Goal: Communication & Community: Ask a question

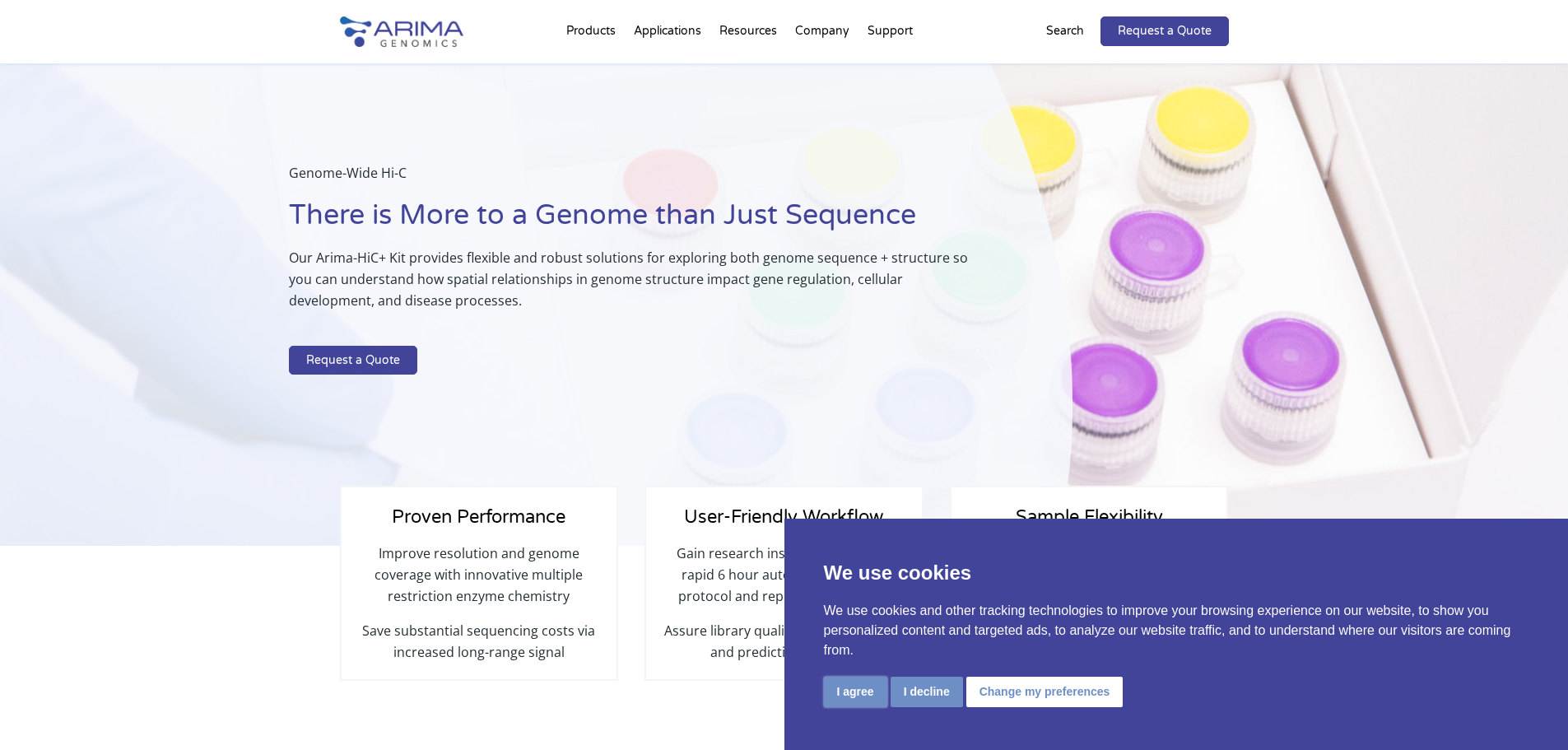
click at [851, 693] on button "I agree" at bounding box center [856, 691] width 63 height 31
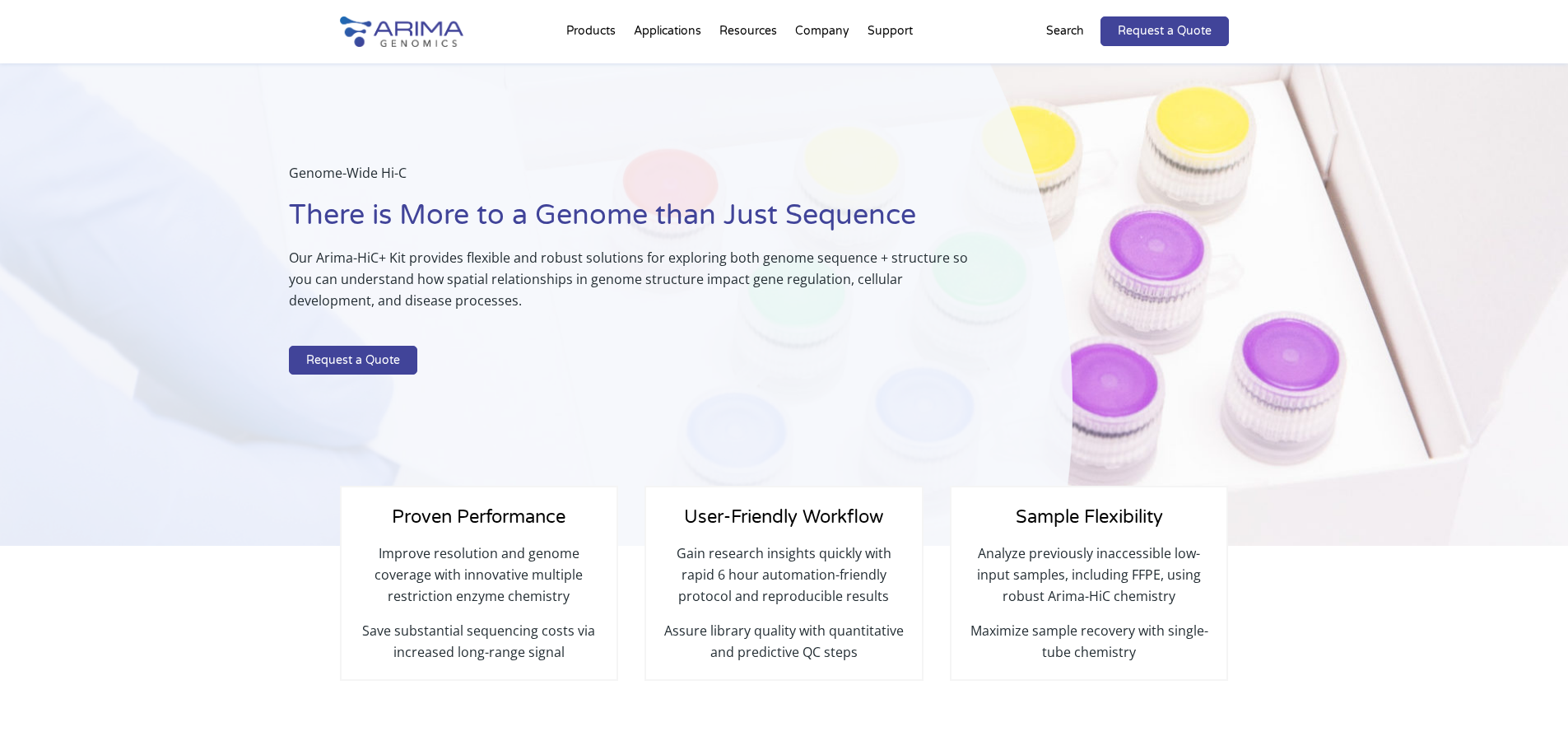
click at [1395, 582] on div "Proven Performance Improve resolution and genome coverage with innovative multi…" at bounding box center [784, 656] width 1568 height 223
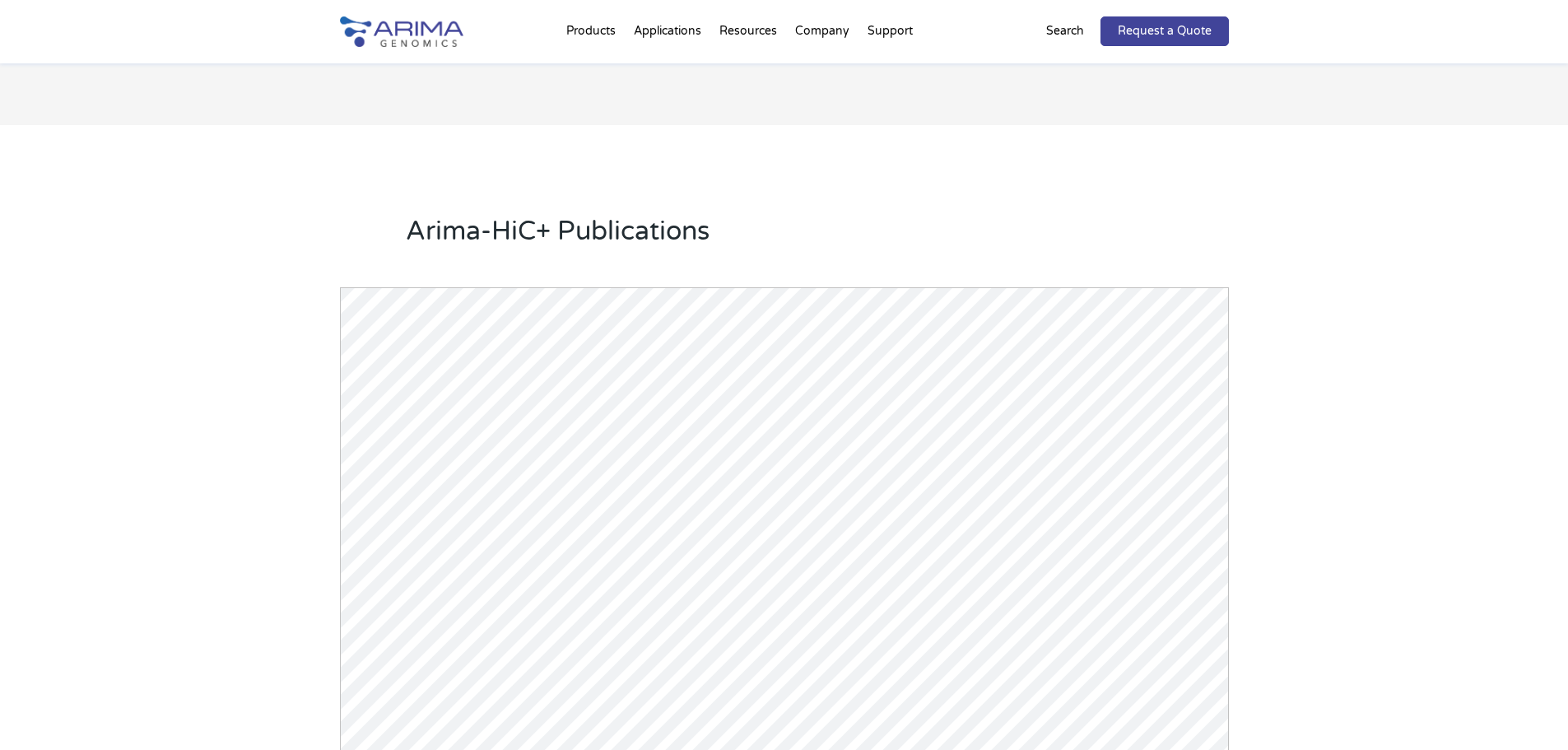
scroll to position [2041, 0]
click at [1401, 556] on div "Arima-HiC+ Publications Powered by Bioz © 2025 See more details on Bioz" at bounding box center [784, 577] width 1568 height 922
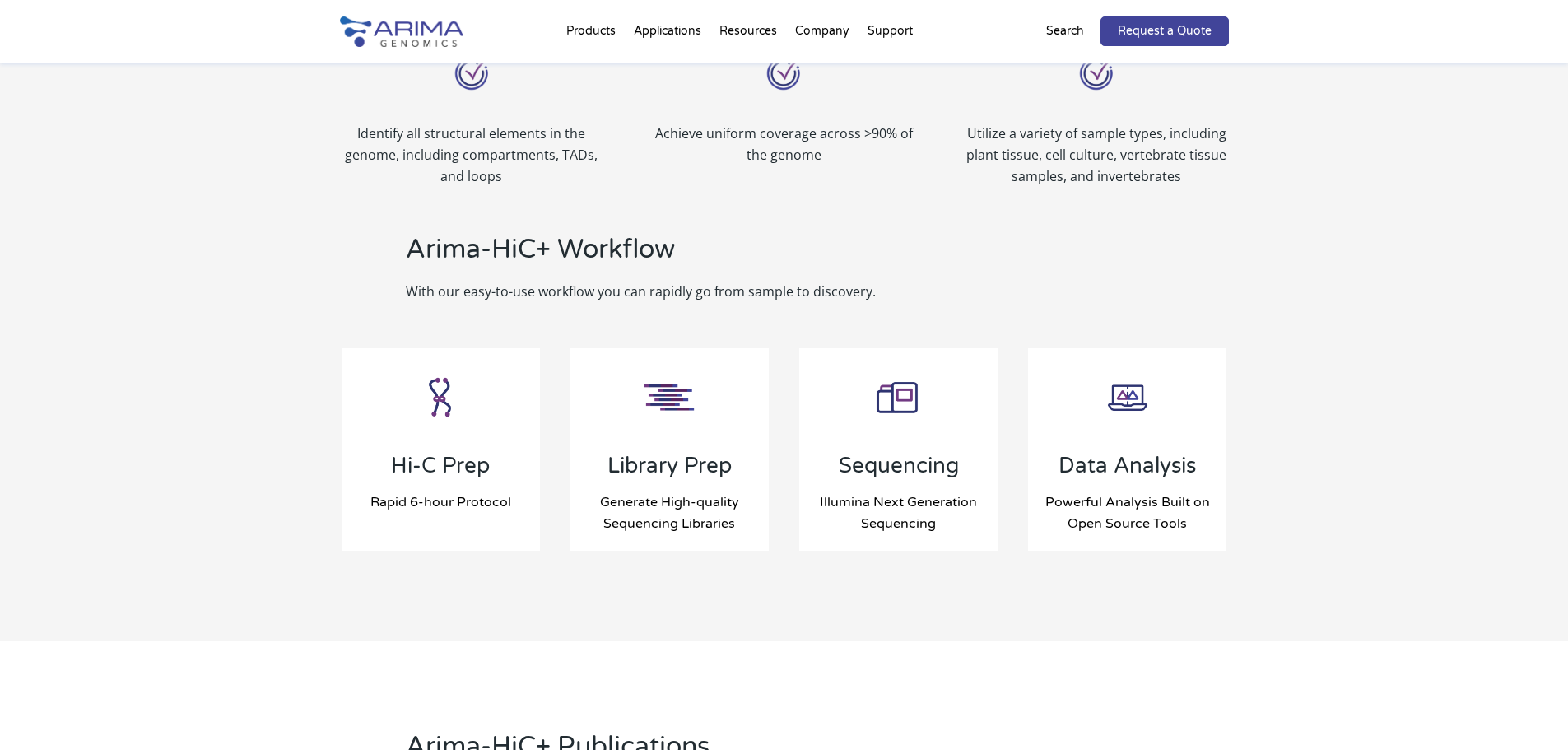
scroll to position [1514, 0]
click at [1052, 36] on p "Search" at bounding box center [1065, 32] width 38 height 22
click at [1059, 33] on p "Search" at bounding box center [1065, 32] width 38 height 22
click at [1070, 21] on p "Search" at bounding box center [1065, 32] width 38 height 22
click at [1060, 37] on p "Search" at bounding box center [1065, 32] width 38 height 22
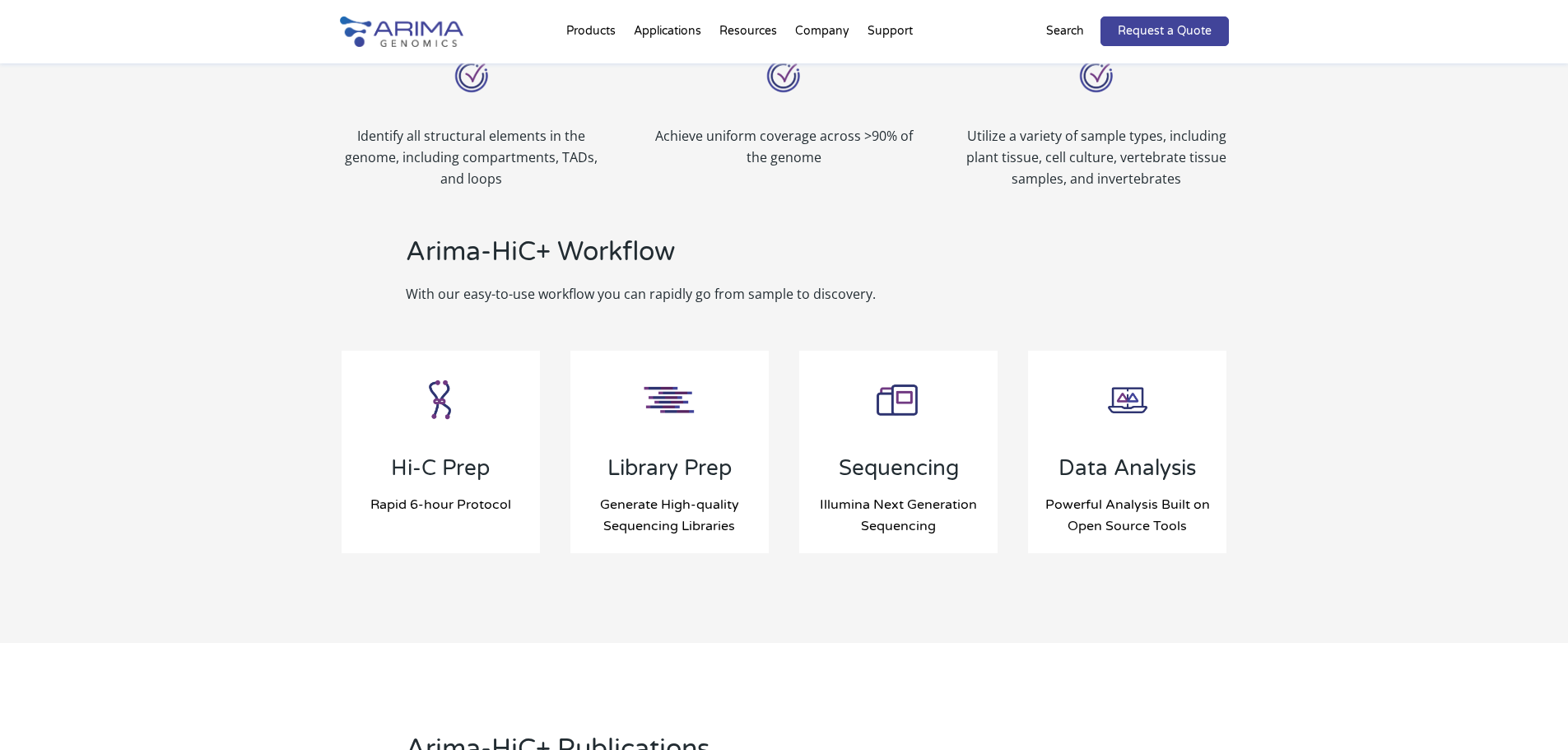
click at [1060, 23] on p "Search" at bounding box center [1065, 32] width 38 height 22
click at [1059, 31] on p "Search" at bounding box center [1065, 32] width 38 height 22
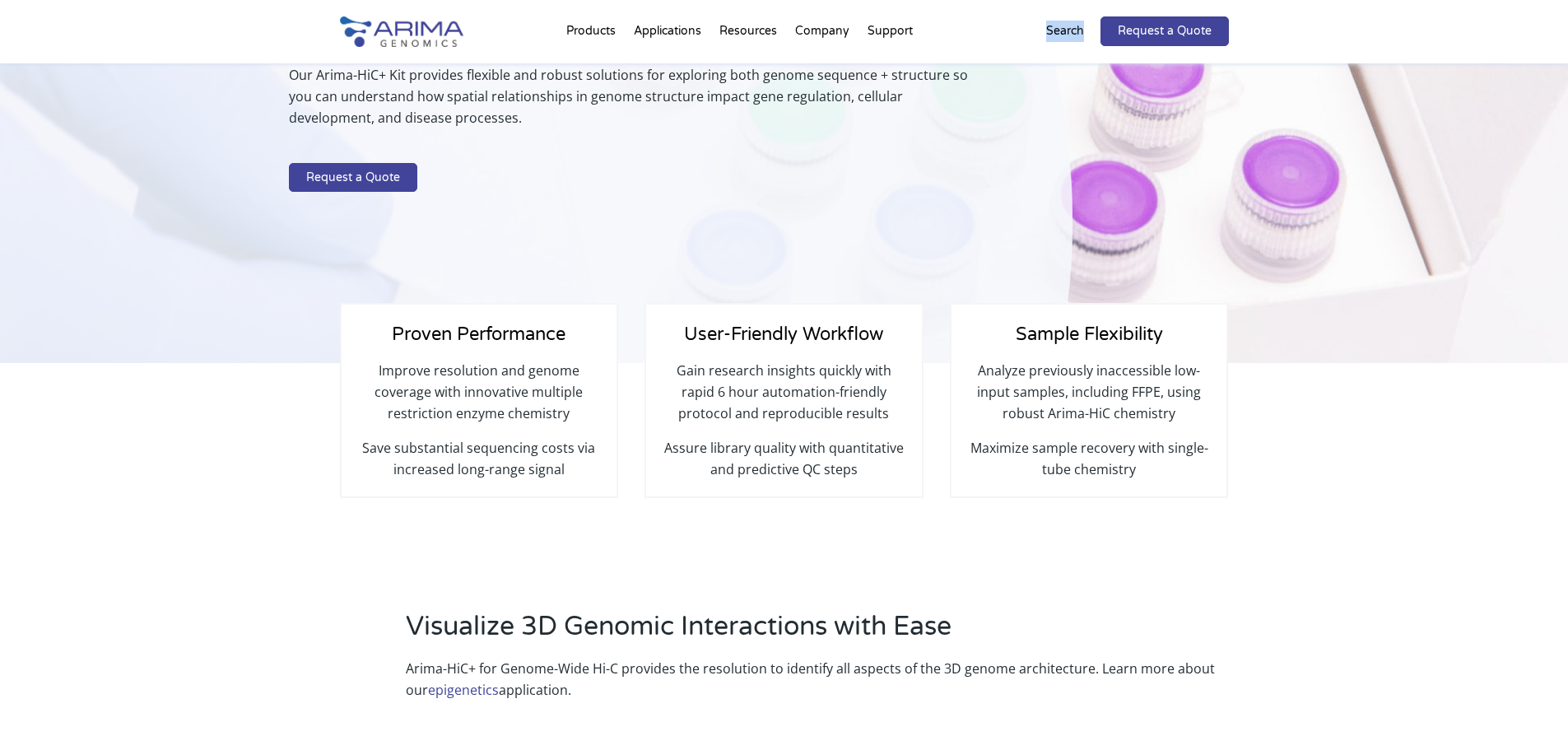
scroll to position [0, 0]
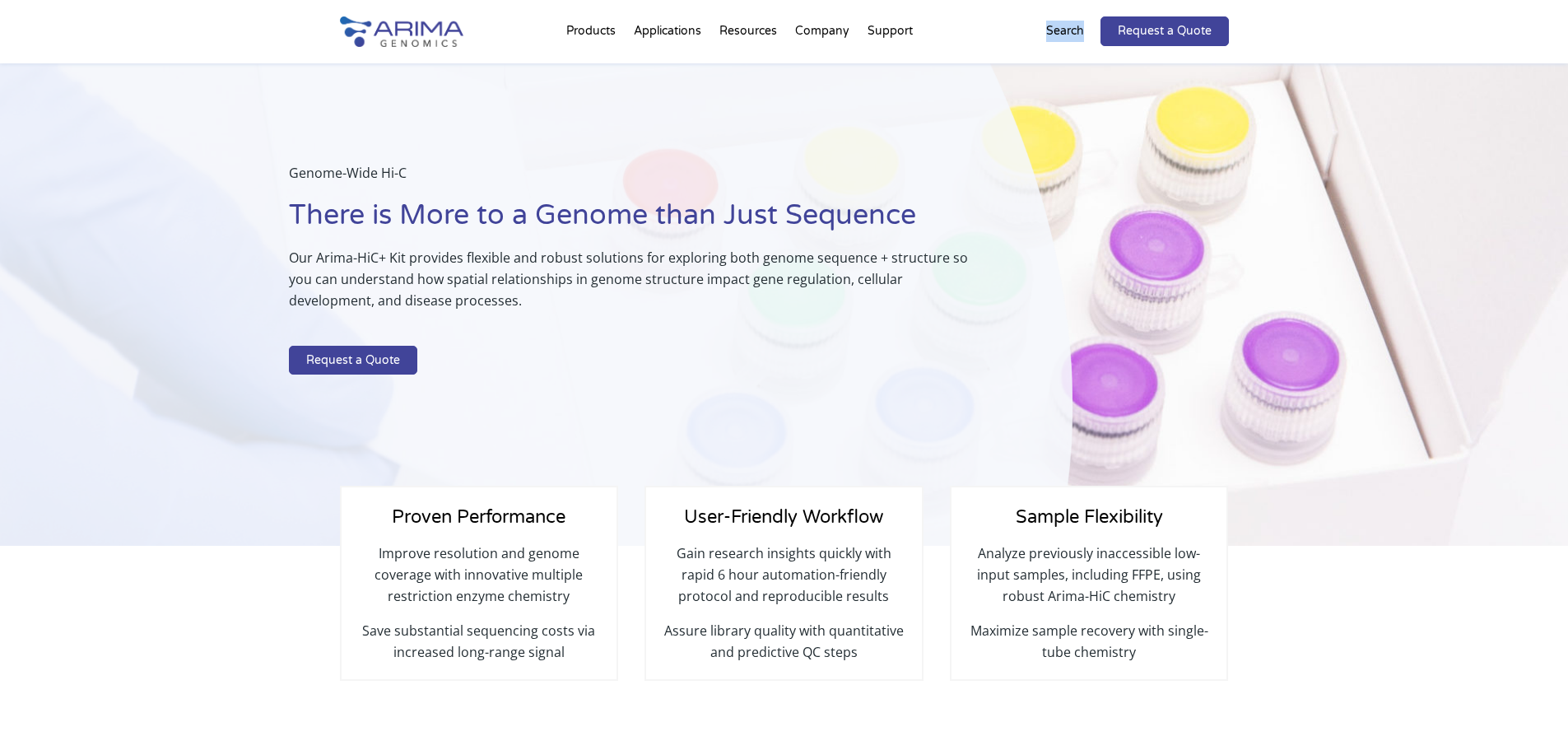
click at [1068, 25] on p "Search" at bounding box center [1065, 32] width 38 height 22
click at [996, 31] on div "Request a Quote Search" at bounding box center [1096, 31] width 267 height 30
click at [969, 31] on div "Request a Quote Search" at bounding box center [1096, 31] width 267 height 30
click at [426, 35] on img at bounding box center [401, 32] width 124 height 31
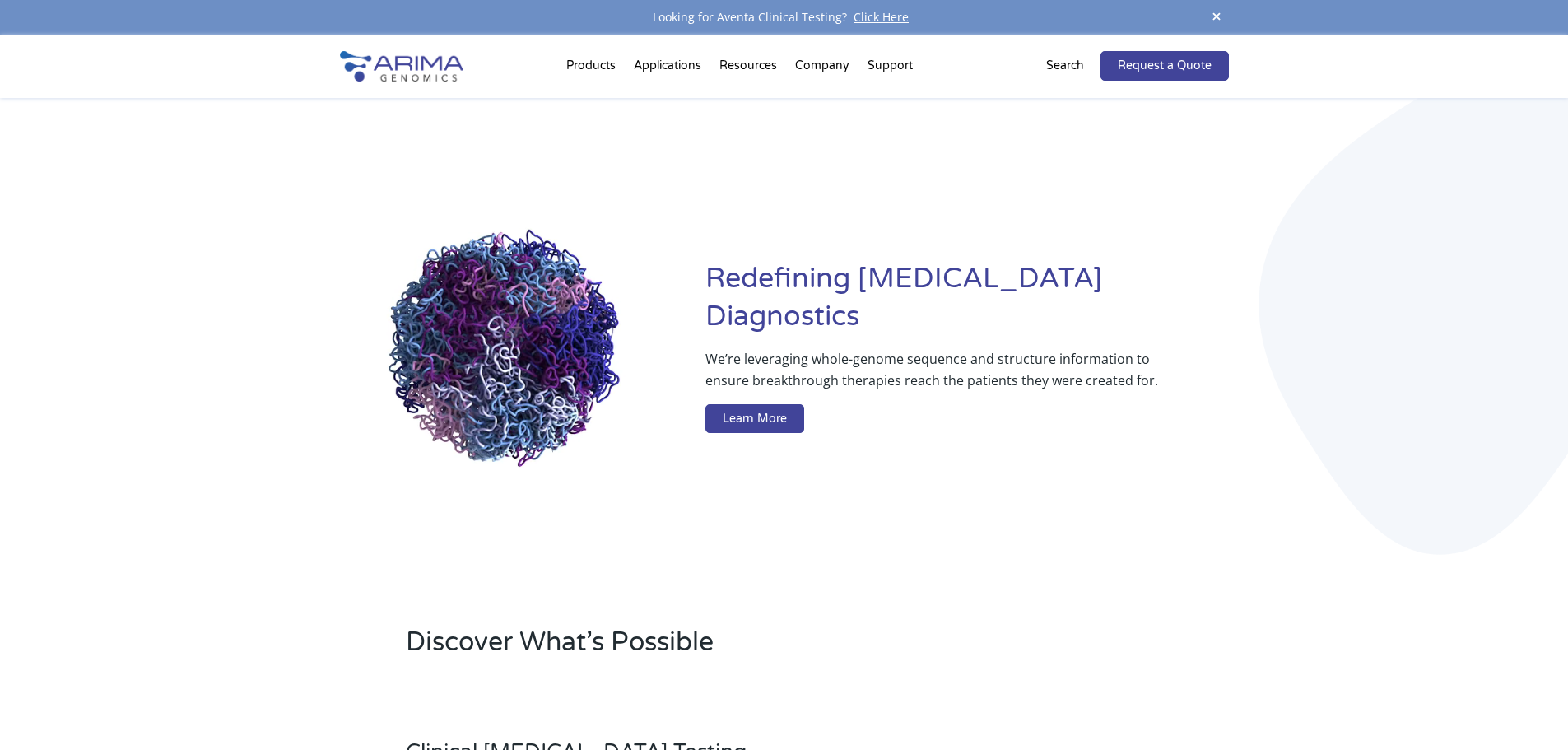
click at [1056, 71] on p "Search" at bounding box center [1065, 66] width 38 height 22
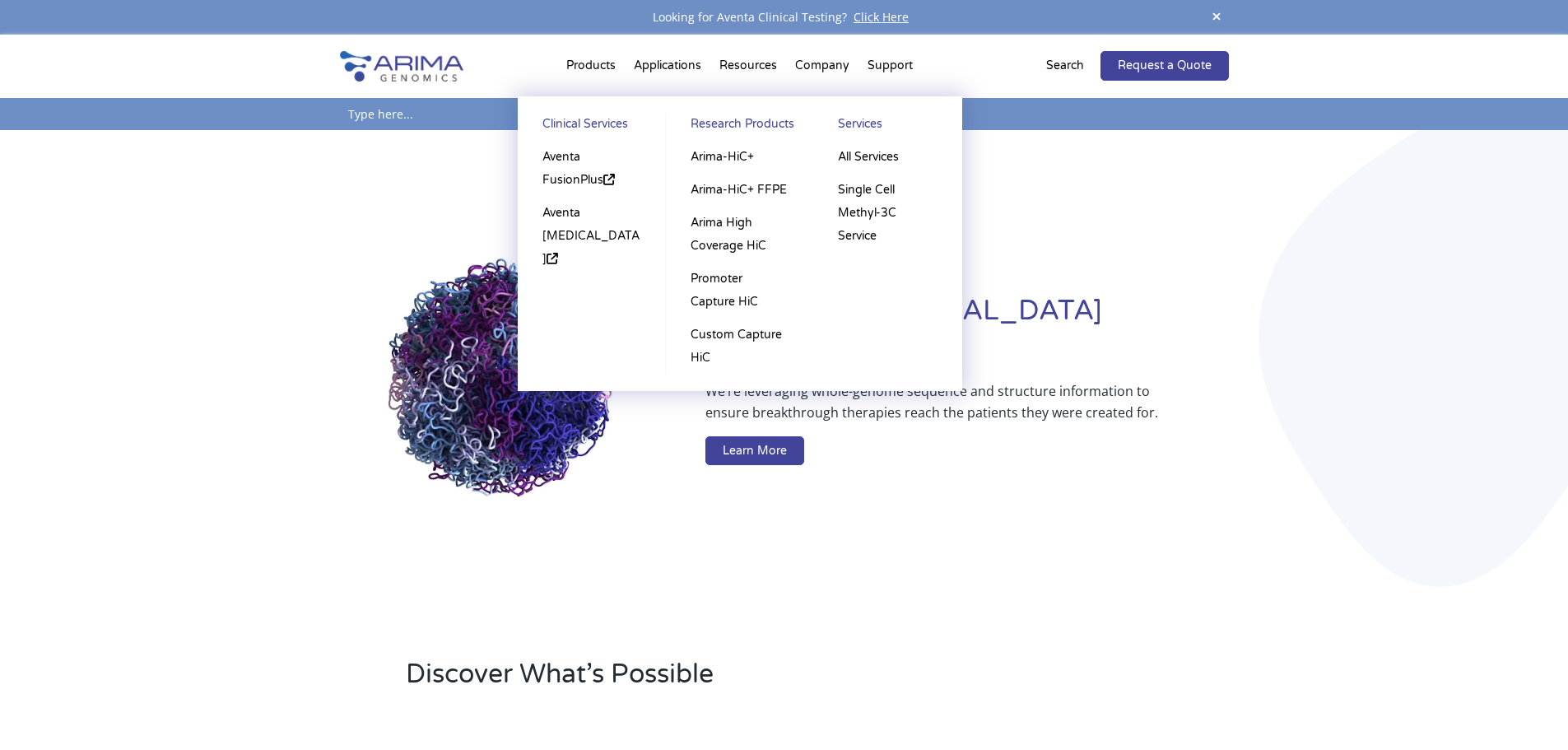
click at [605, 93] on li "Products Clinical Services Aventa FusionPlus Aventa Lymphoma Research Products …" at bounding box center [591, 69] width 68 height 56
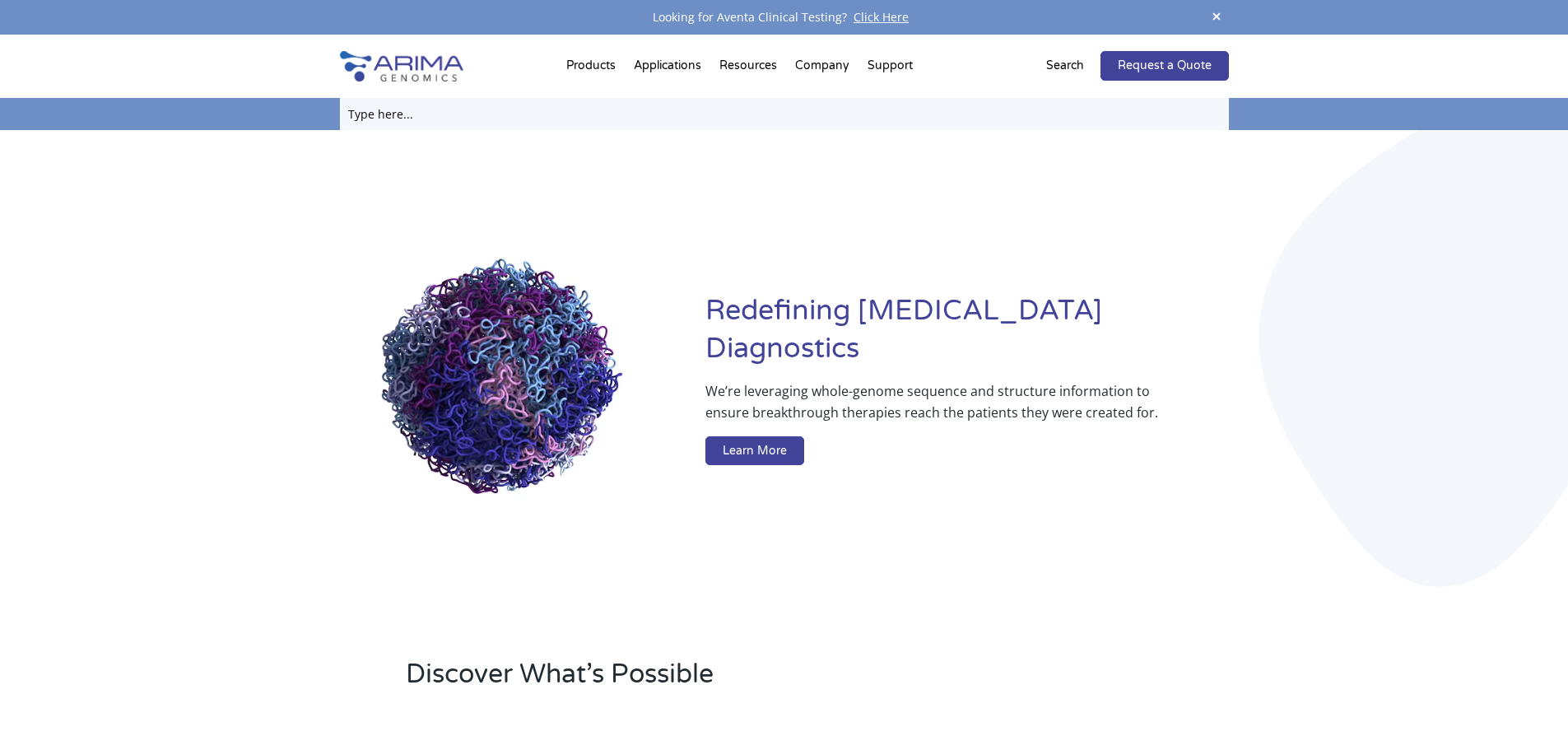
click at [367, 103] on input "text" at bounding box center [784, 114] width 889 height 32
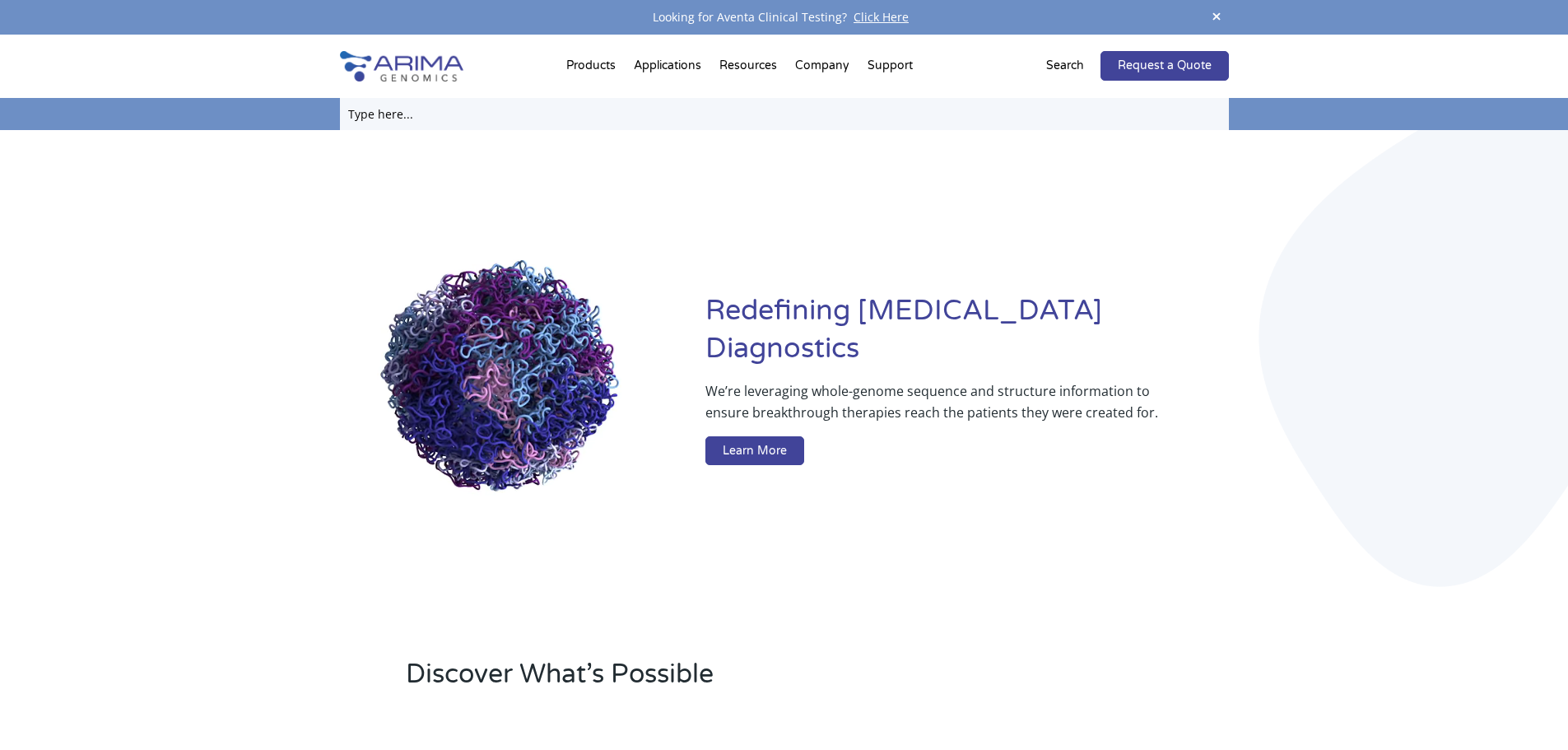
type input "ㅁ"
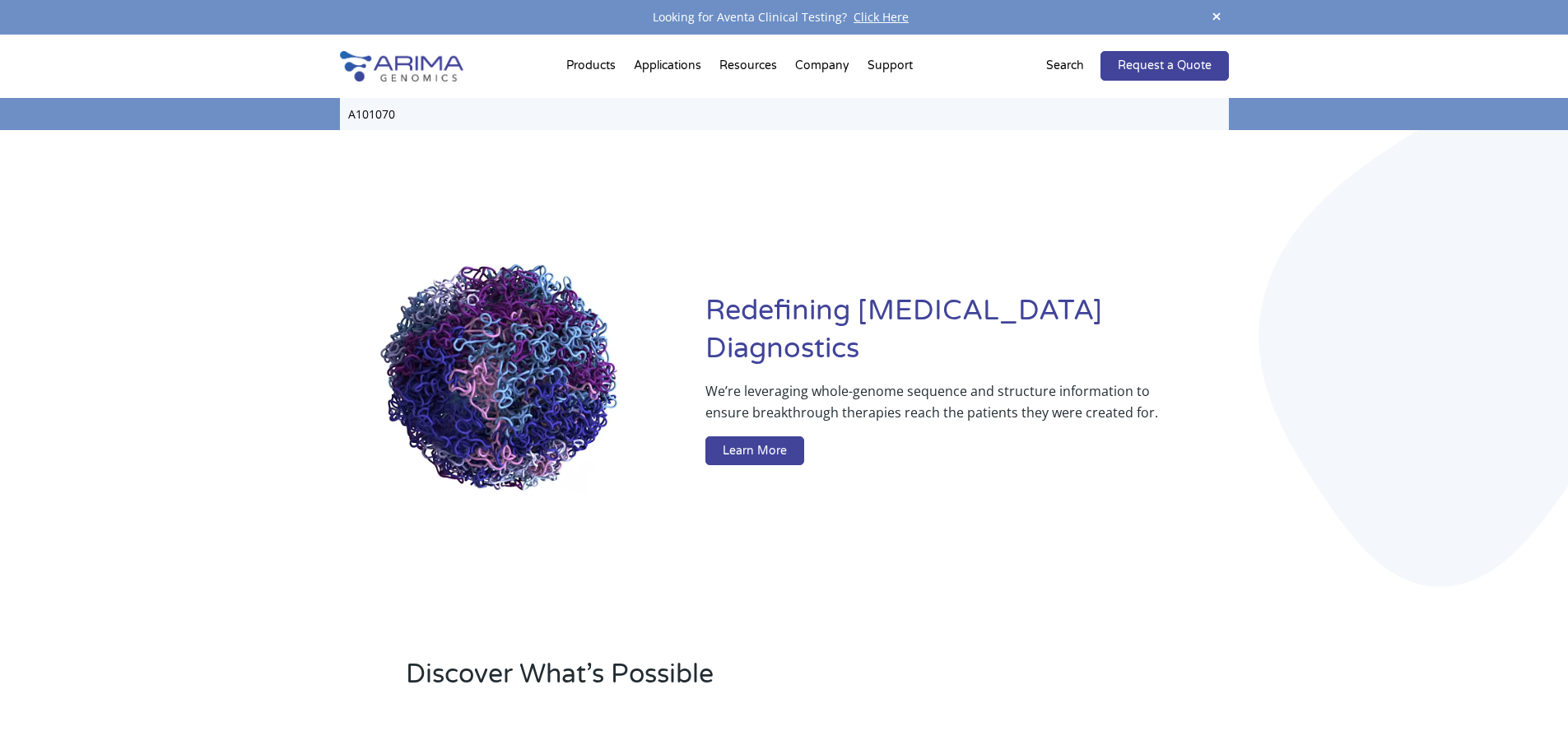
type input "A101070"
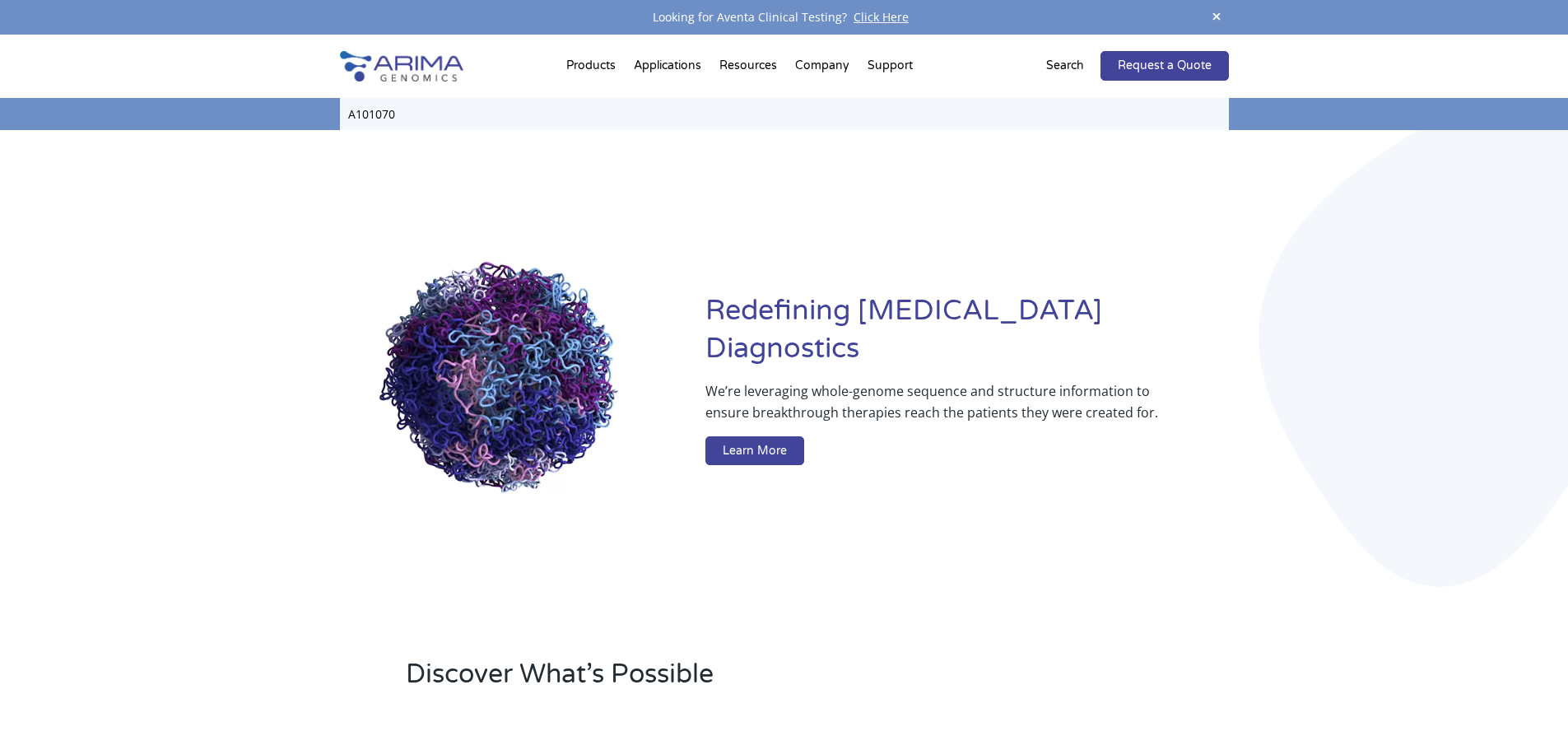
click input "Search" at bounding box center [0, 0] width 0 height 0
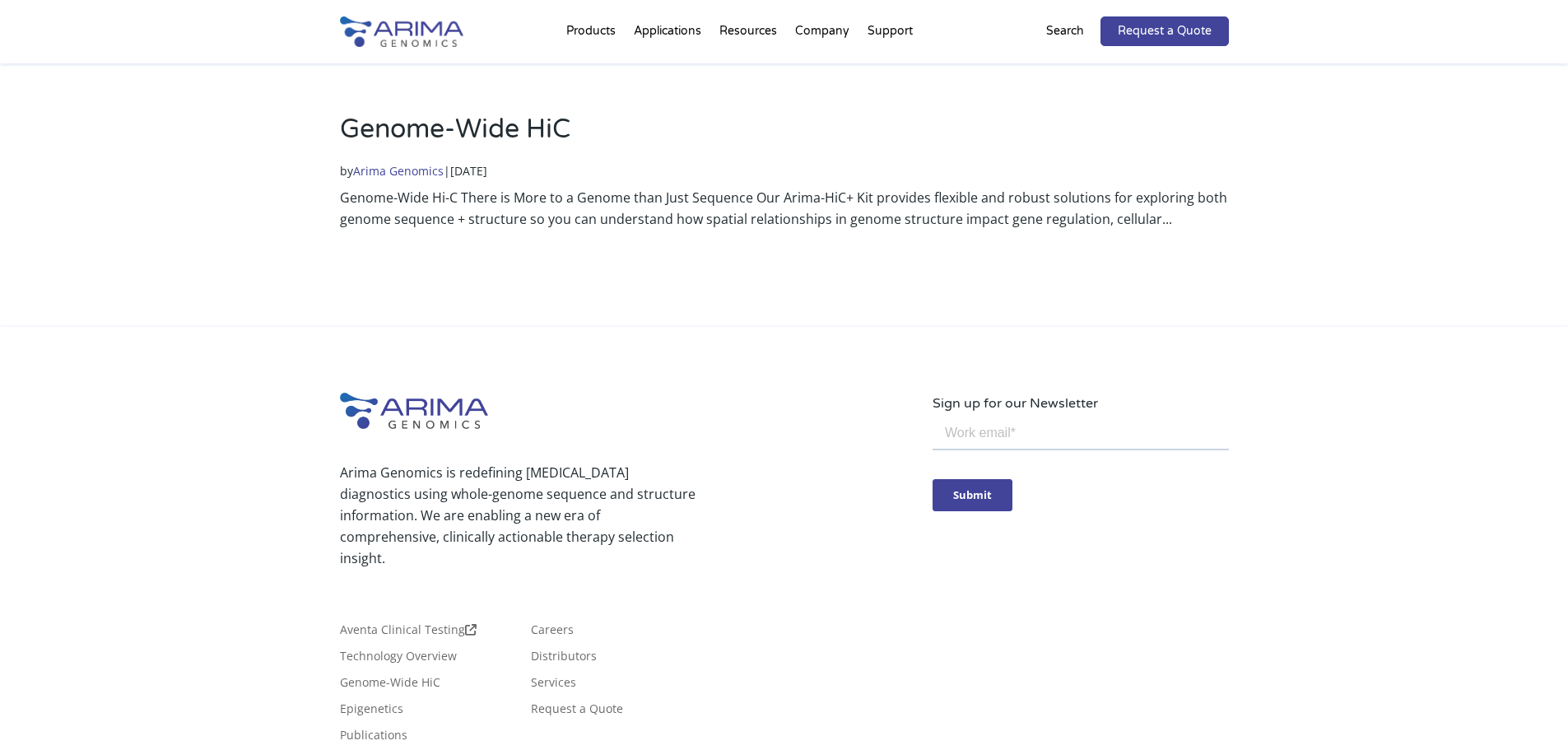
click at [1458, 415] on div "Arima Genomics is redefining cancer diagnostics using whole-genome sequence and…" at bounding box center [784, 610] width 1568 height 569
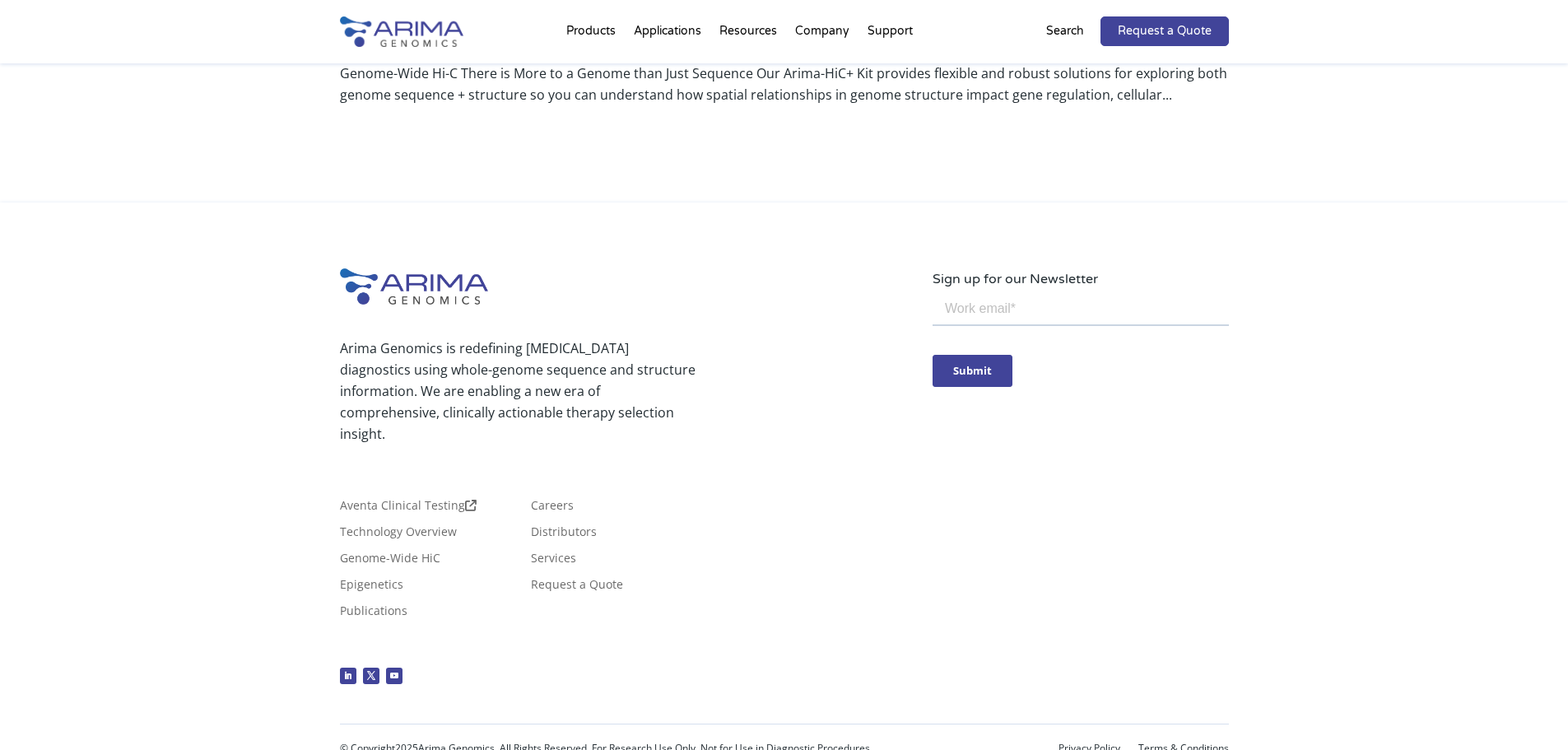
click at [1314, 453] on div "Arima Genomics is redefining cancer diagnostics using whole-genome sequence and…" at bounding box center [784, 487] width 1568 height 569
click at [1265, 441] on div "Arima Genomics is redefining cancer diagnostics using whole-genome sequence and…" at bounding box center [784, 487] width 1568 height 569
click at [1165, 488] on div "Arima Genomics is redefining [MEDICAL_DATA] diagnostics using whole-genome sequ…" at bounding box center [784, 491] width 889 height 446
click at [1209, 324] on input "email" at bounding box center [1079, 308] width 297 height 33
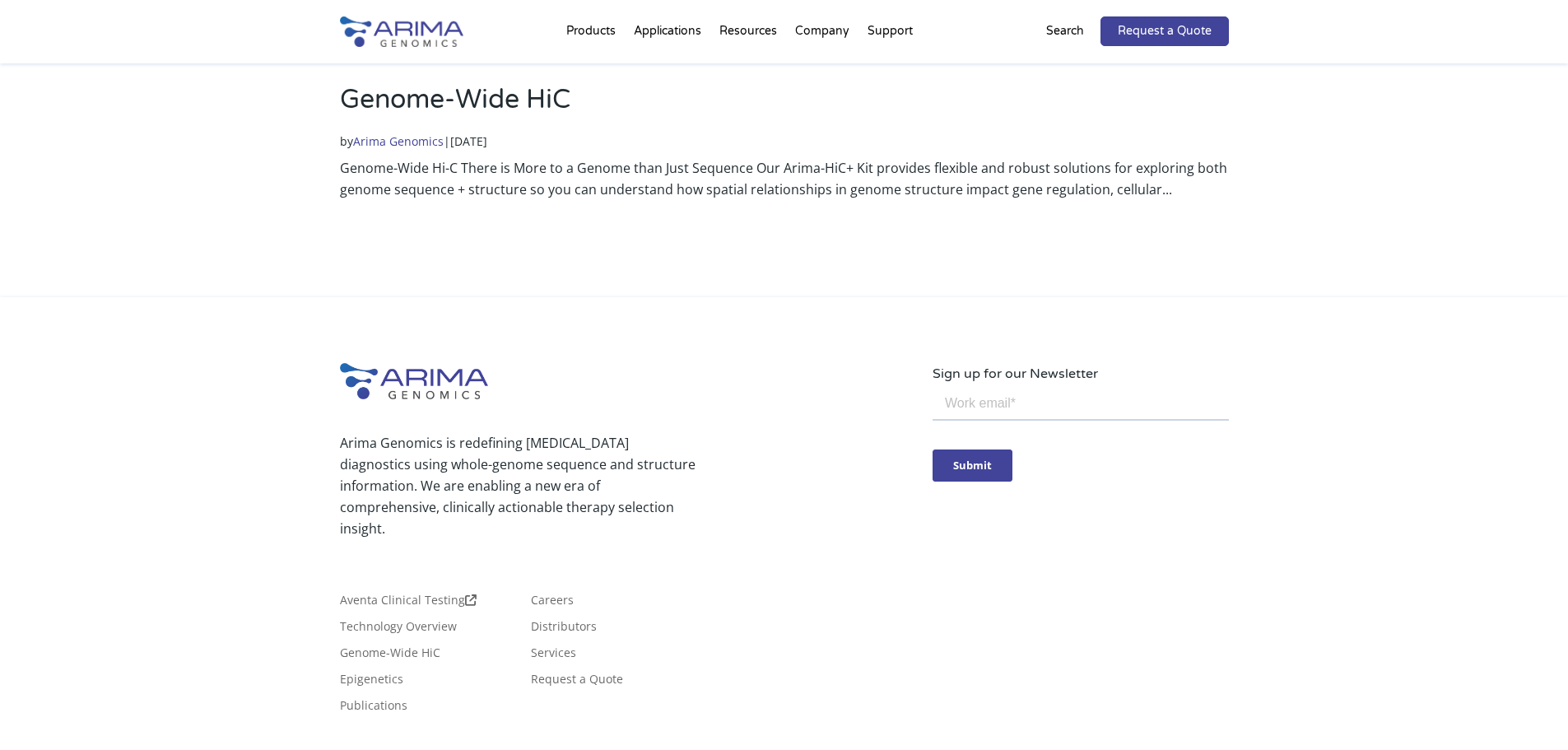
scroll to position [0, 0]
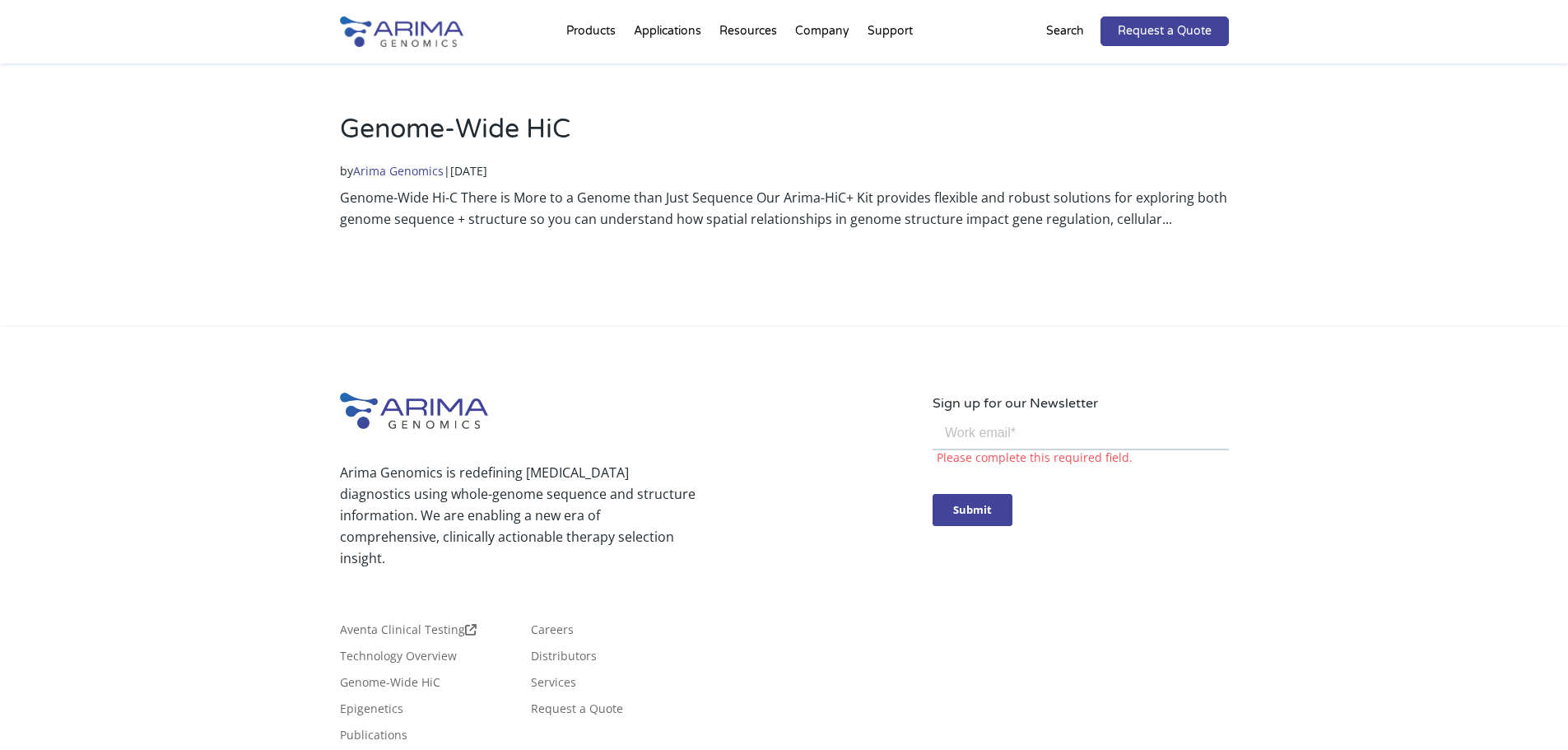
click at [1279, 289] on div "Genome-Wide HiC by Arima Genomics | Nov 22, 2021 Genome-Wide Hi-C There is More…" at bounding box center [784, 195] width 1568 height 263
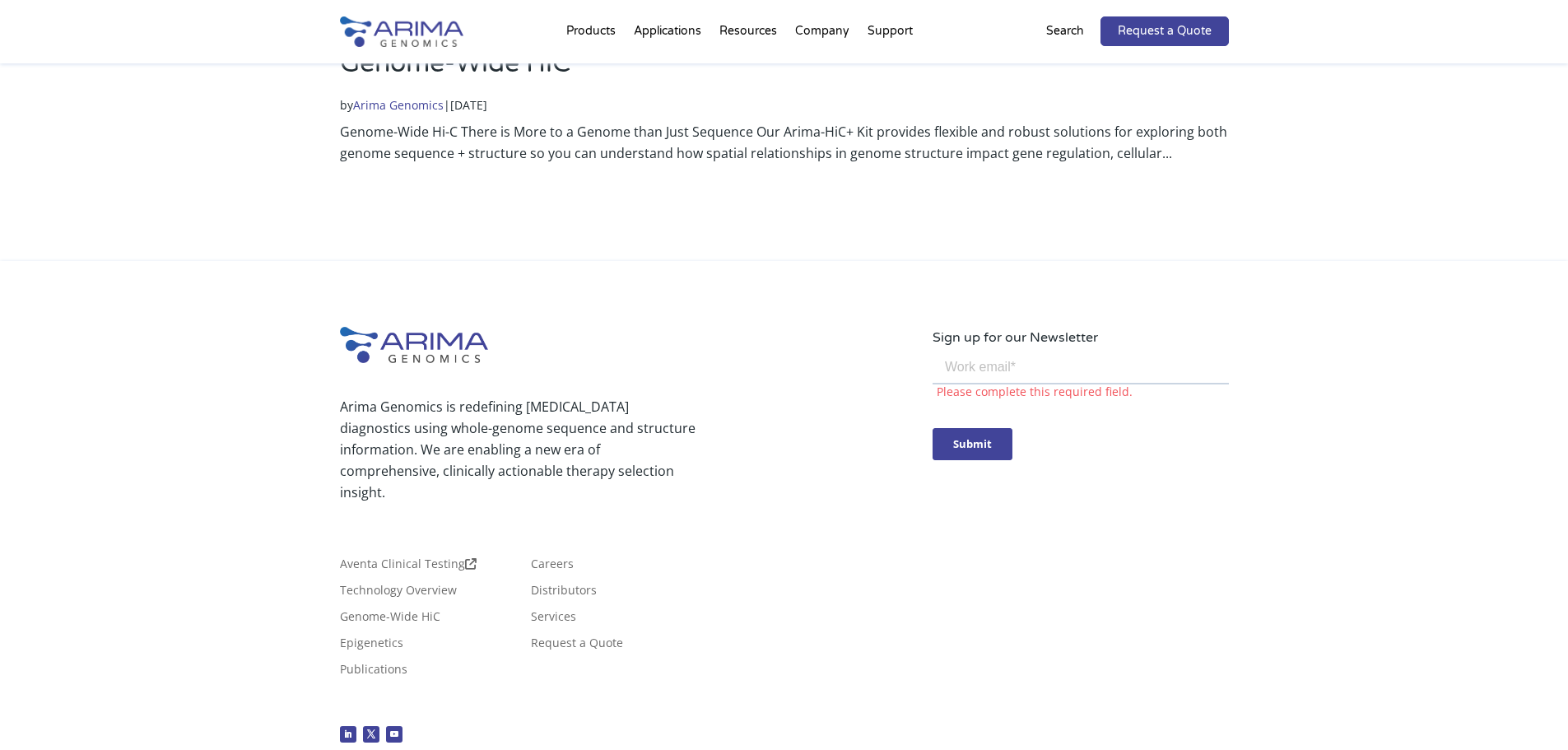
scroll to position [59, 0]
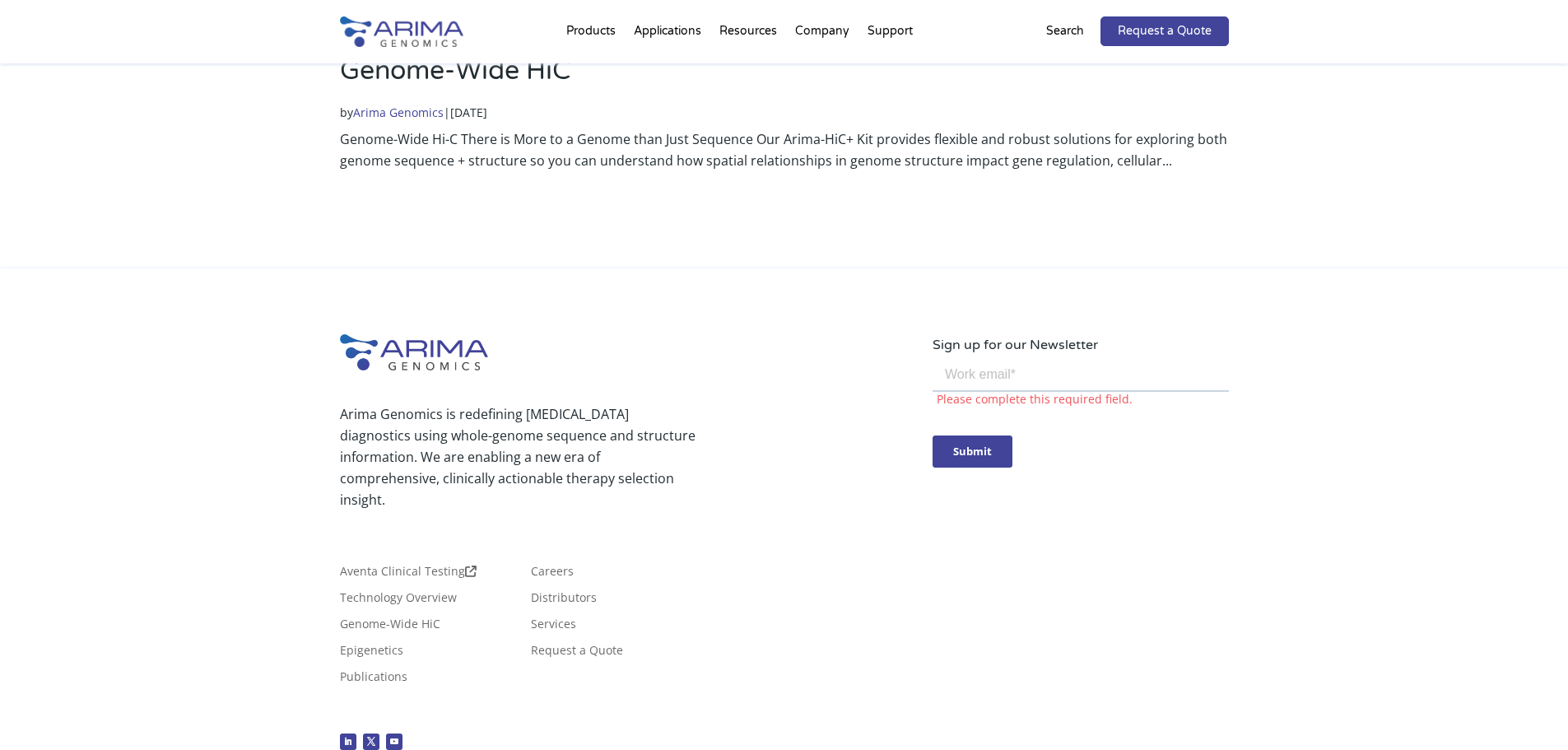
click at [1245, 456] on div "Arima Genomics is redefining cancer diagnostics using whole-genome sequence and…" at bounding box center [784, 553] width 1568 height 569
click at [1363, 546] on div "Arima Genomics is redefining cancer diagnostics using whole-genome sequence and…" at bounding box center [784, 553] width 1568 height 569
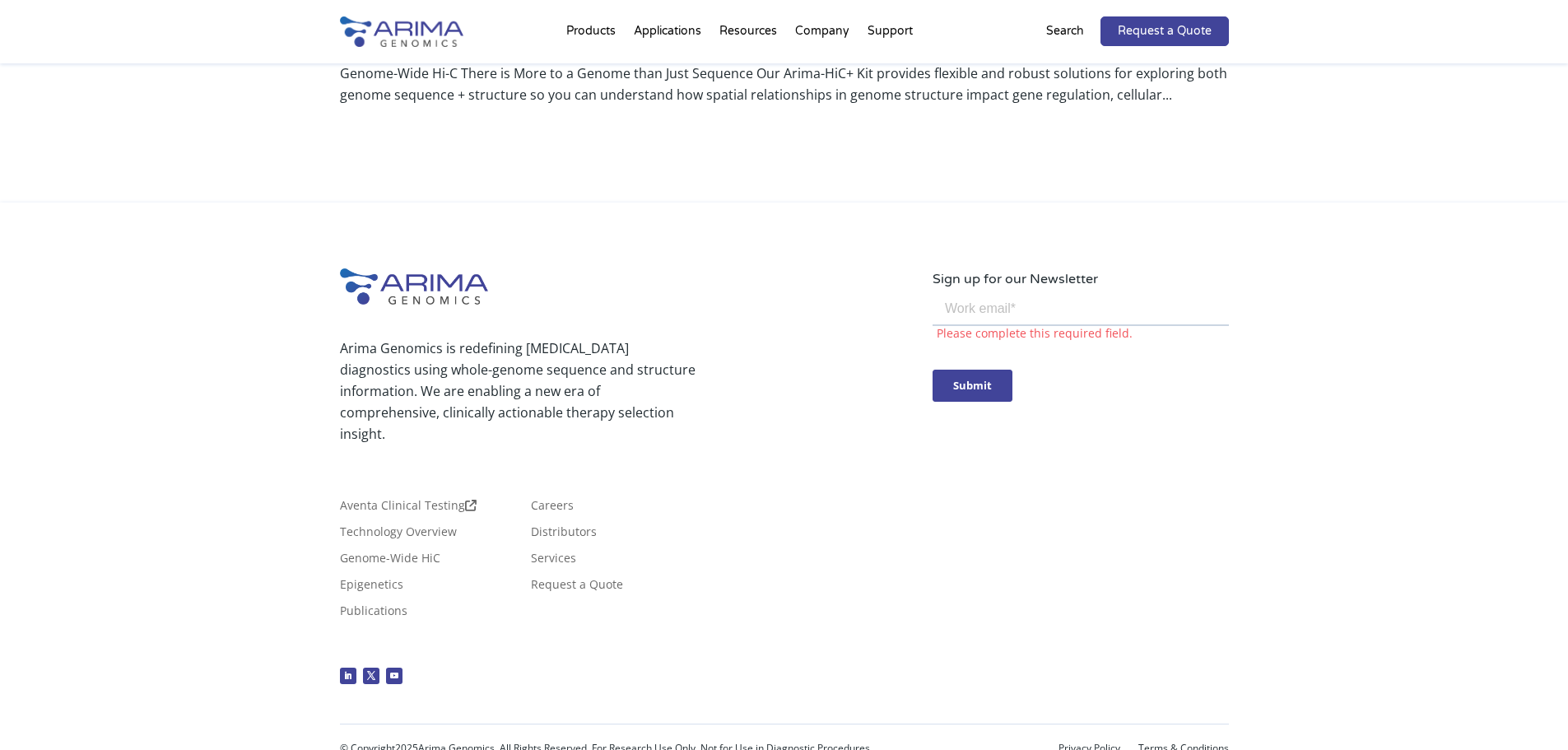
scroll to position [0, 0]
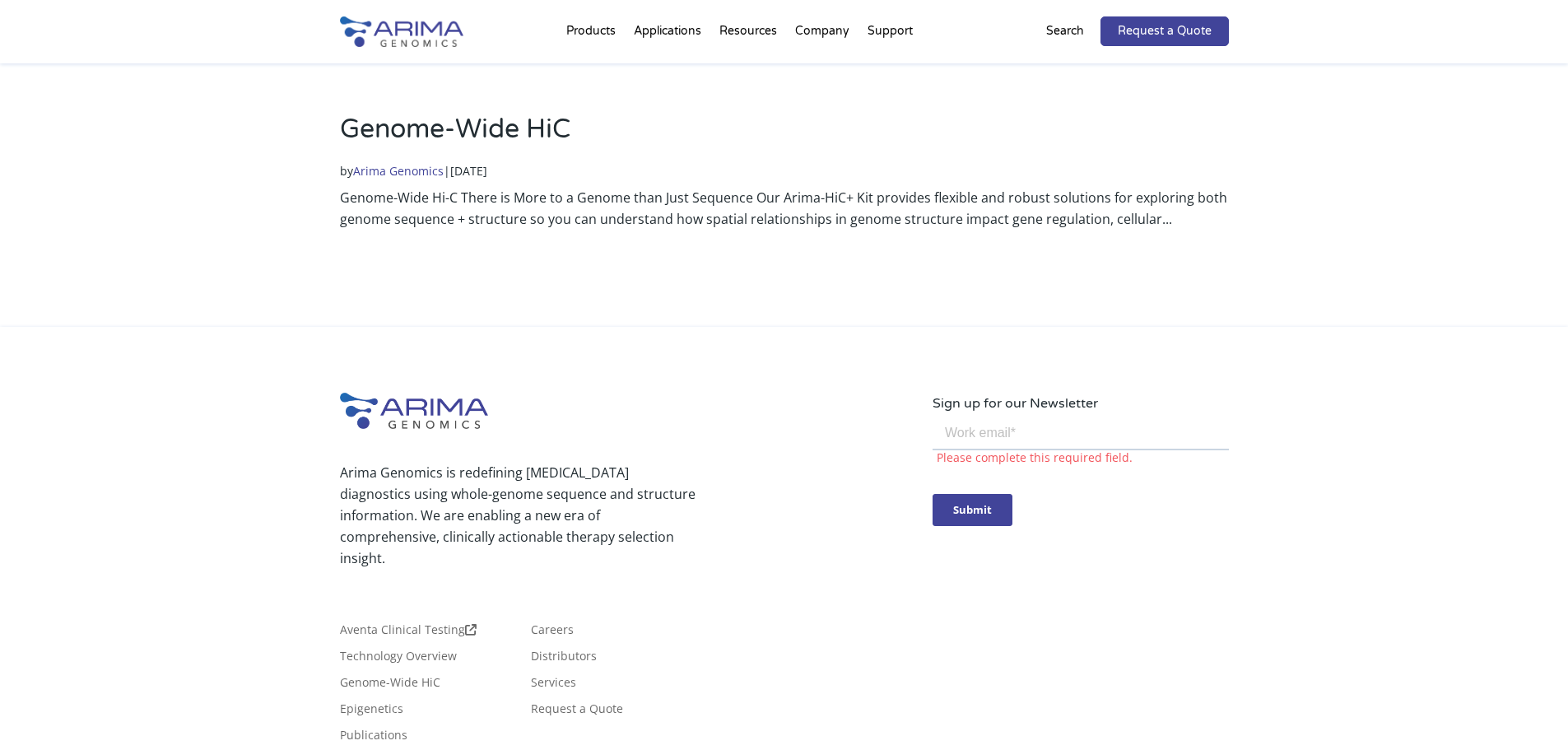
click at [443, 114] on h2 "Genome-Wide HiC" at bounding box center [784, 135] width 889 height 50
click at [442, 126] on link "Genome-Wide HiC" at bounding box center [455, 129] width 231 height 32
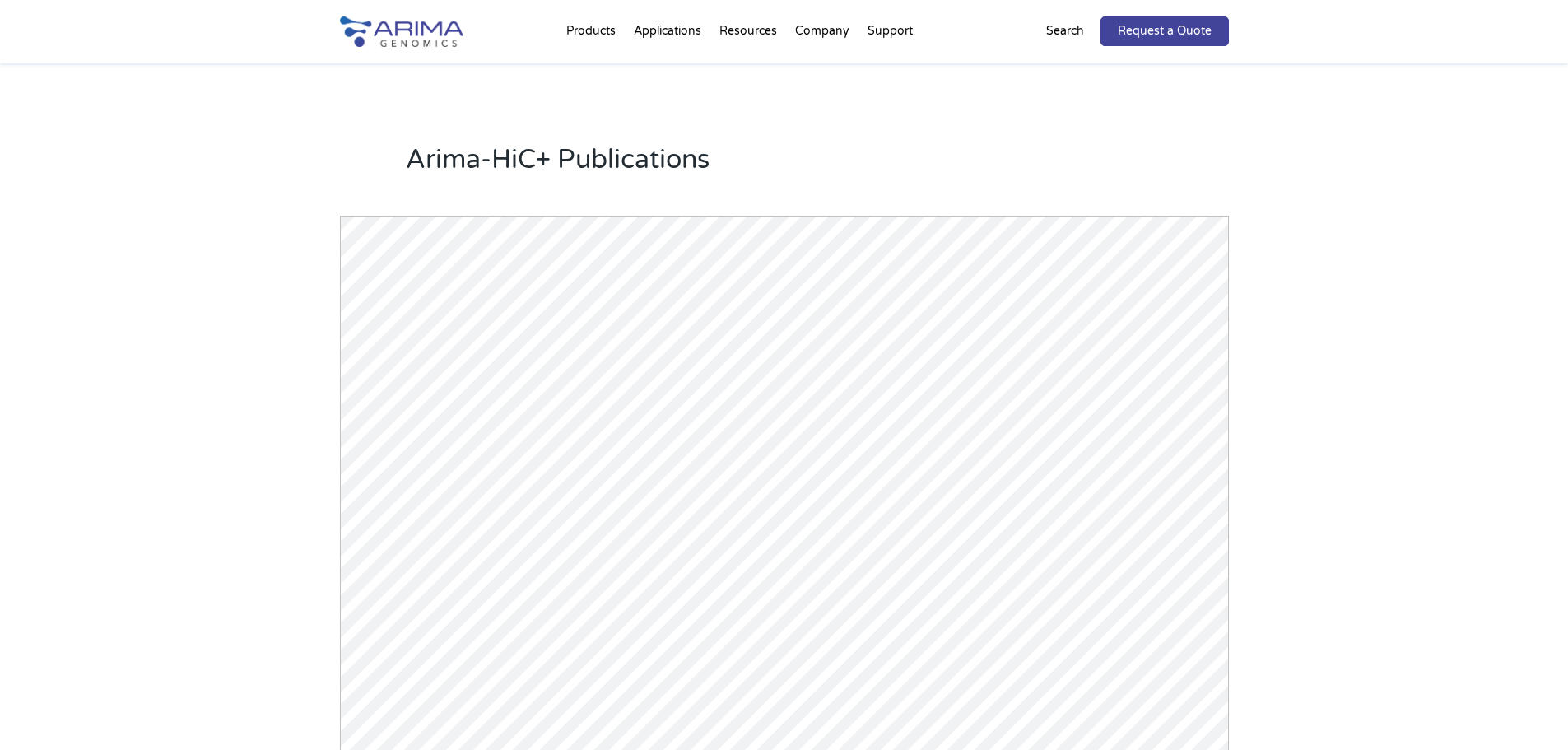
scroll to position [2107, 0]
click at [1387, 408] on div "Arima-HiC+ Publications Powered by Bioz © 2025 See more details on Bioz" at bounding box center [784, 511] width 1568 height 922
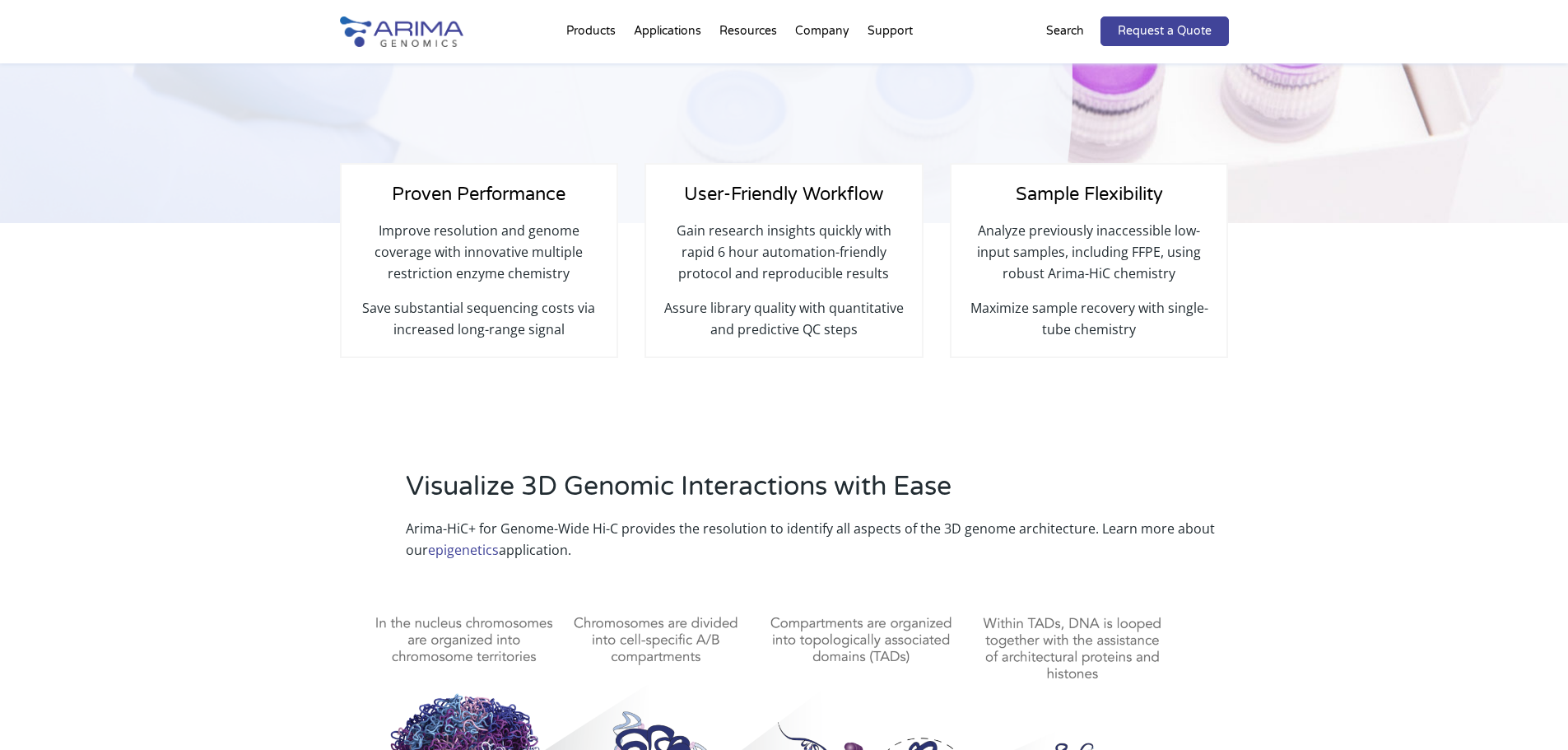
scroll to position [329, 0]
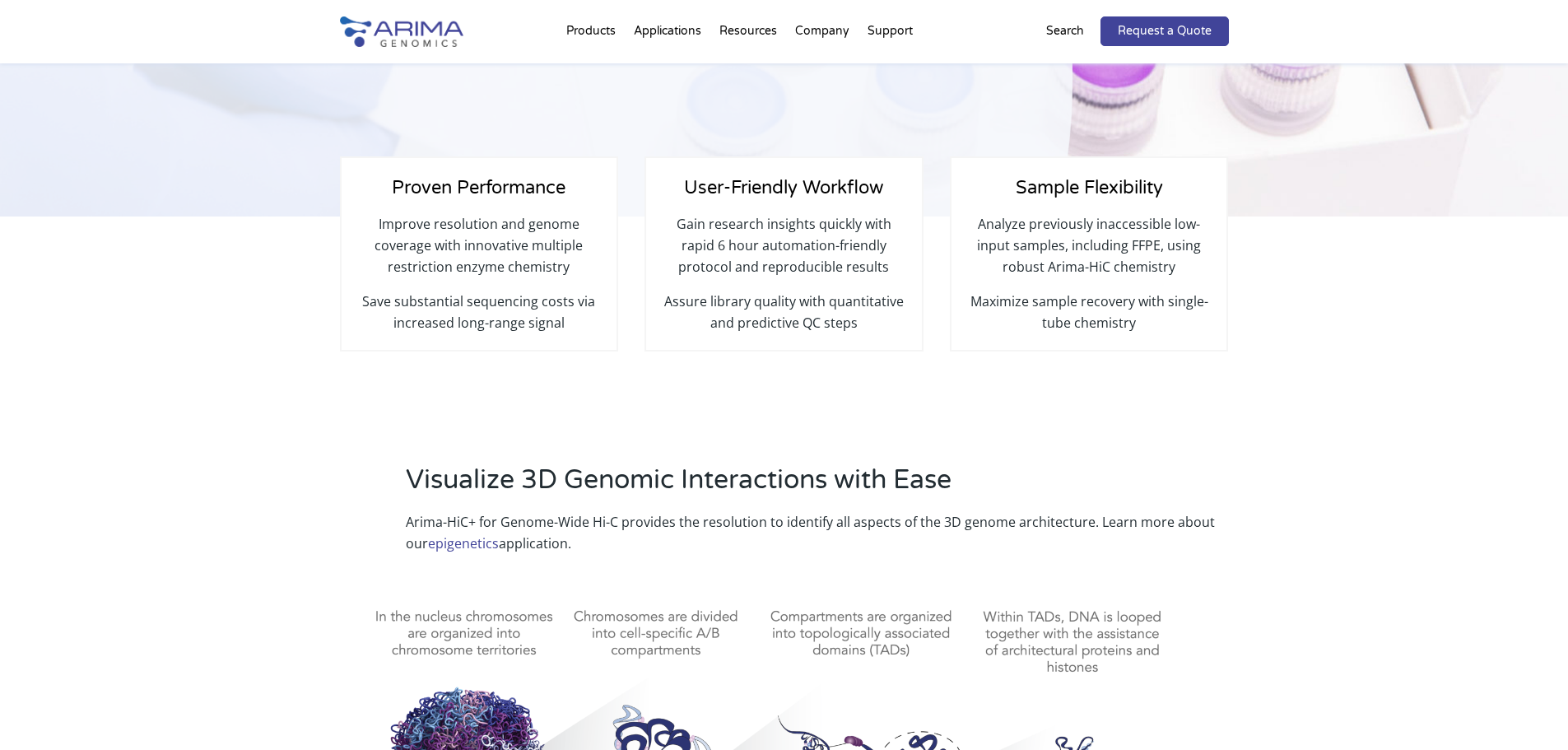
click at [1417, 445] on div "Visualize 3D Genomic Interactions with Ease Arima-HiC+ for Genome-Wide Hi-C pro…" at bounding box center [784, 736] width 1568 height 593
click at [1450, 449] on div "Visualize 3D Genomic Interactions with Ease Arima-HiC+ for Genome-Wide Hi-C pro…" at bounding box center [784, 736] width 1568 height 593
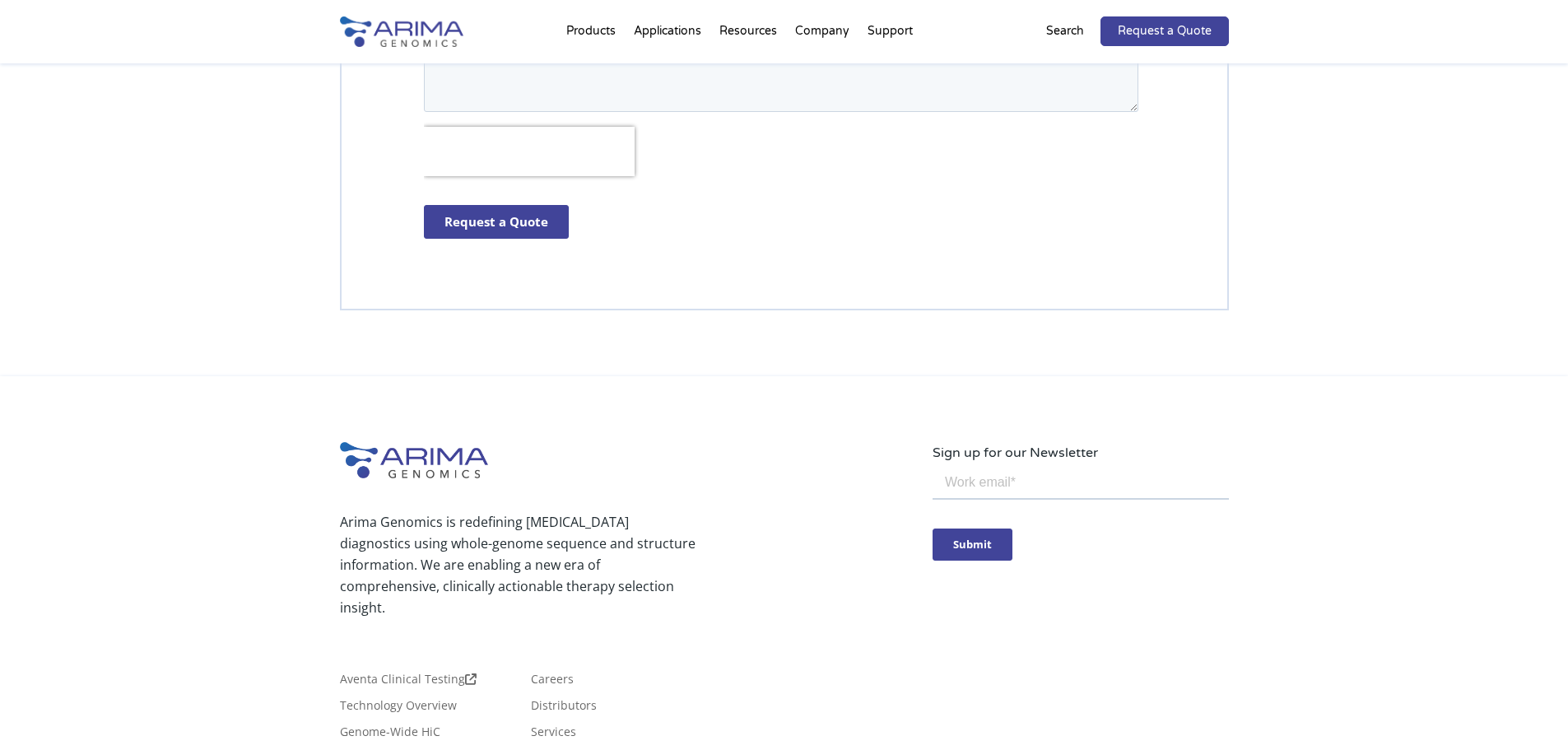
scroll to position [4690, 0]
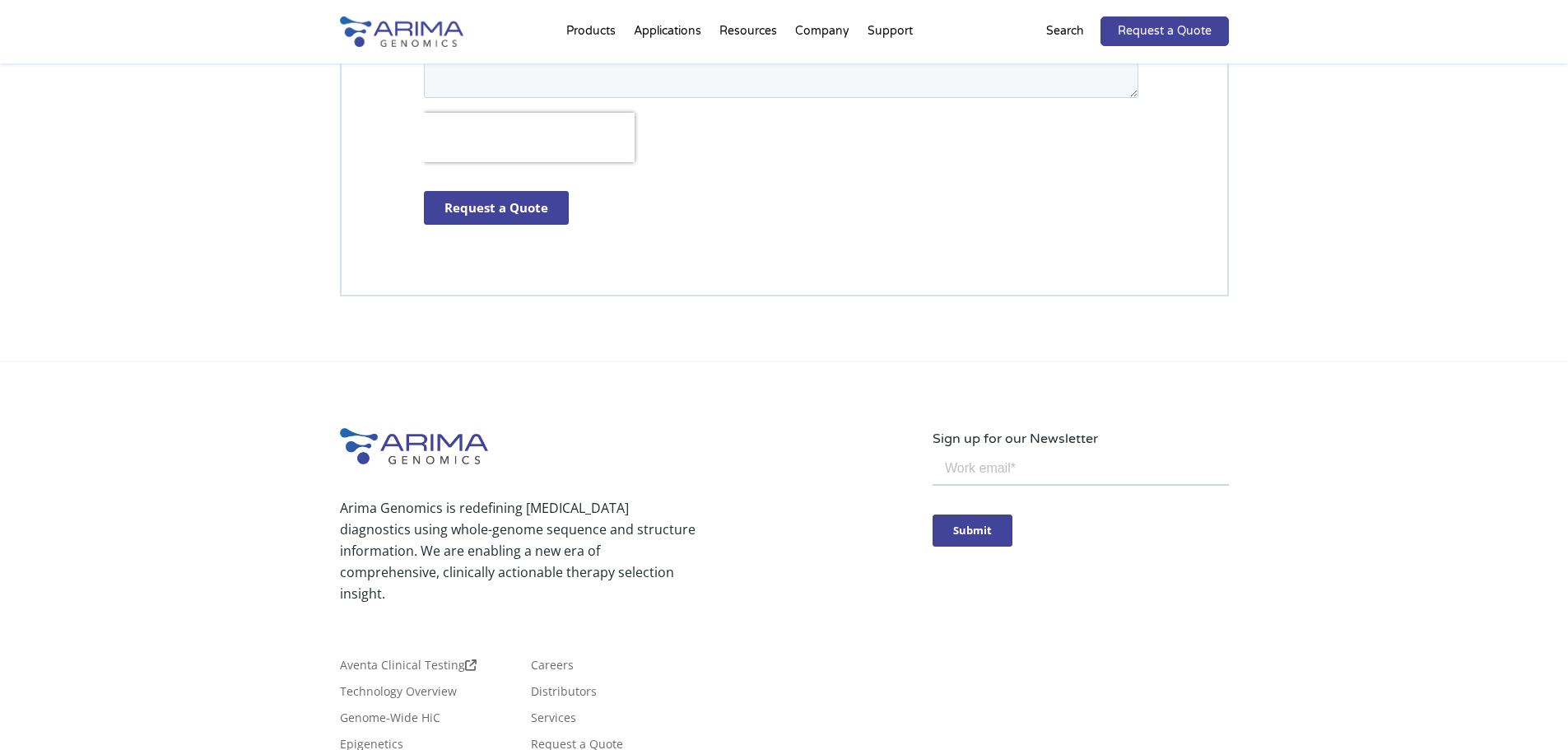
click html "Submit"
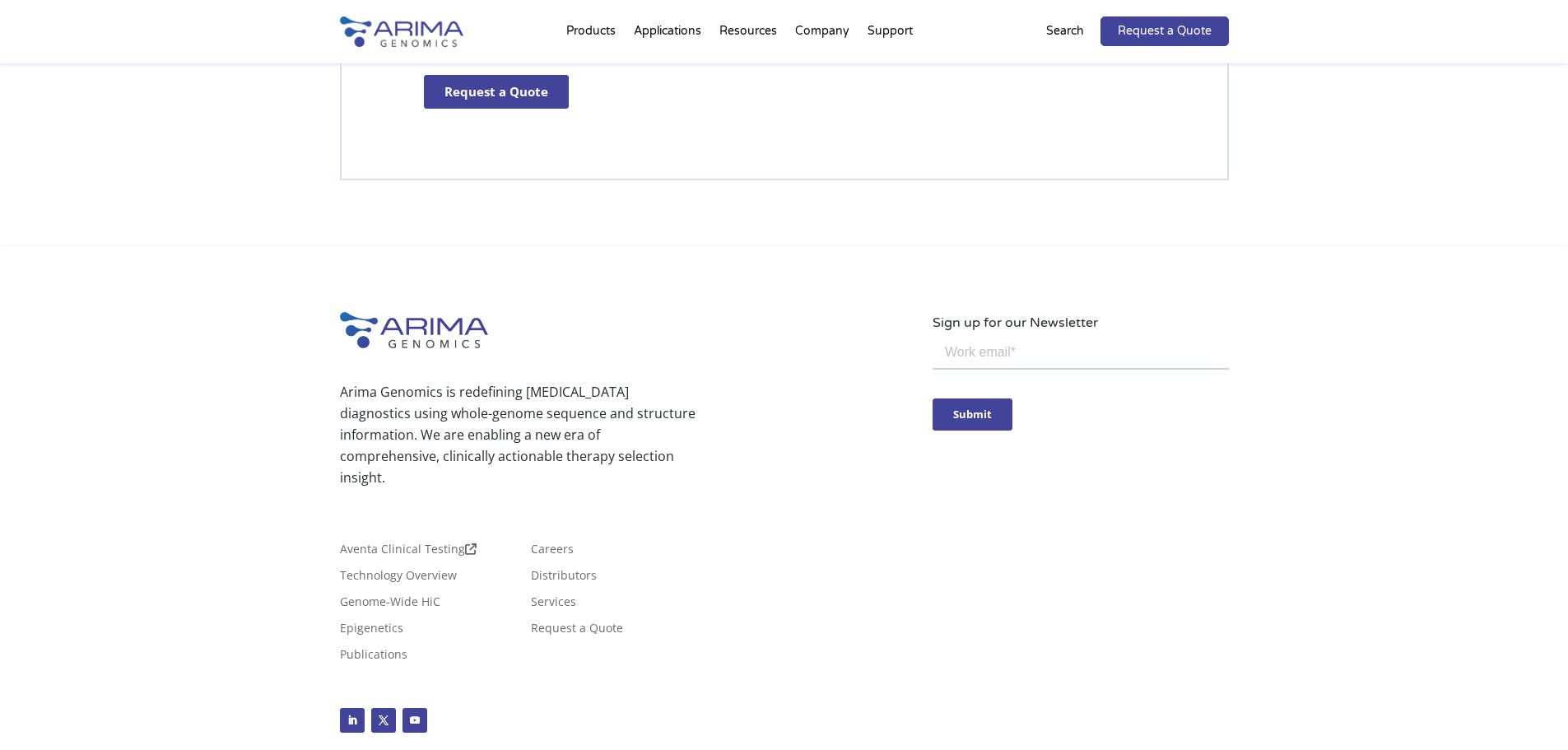
scroll to position [4853, 0]
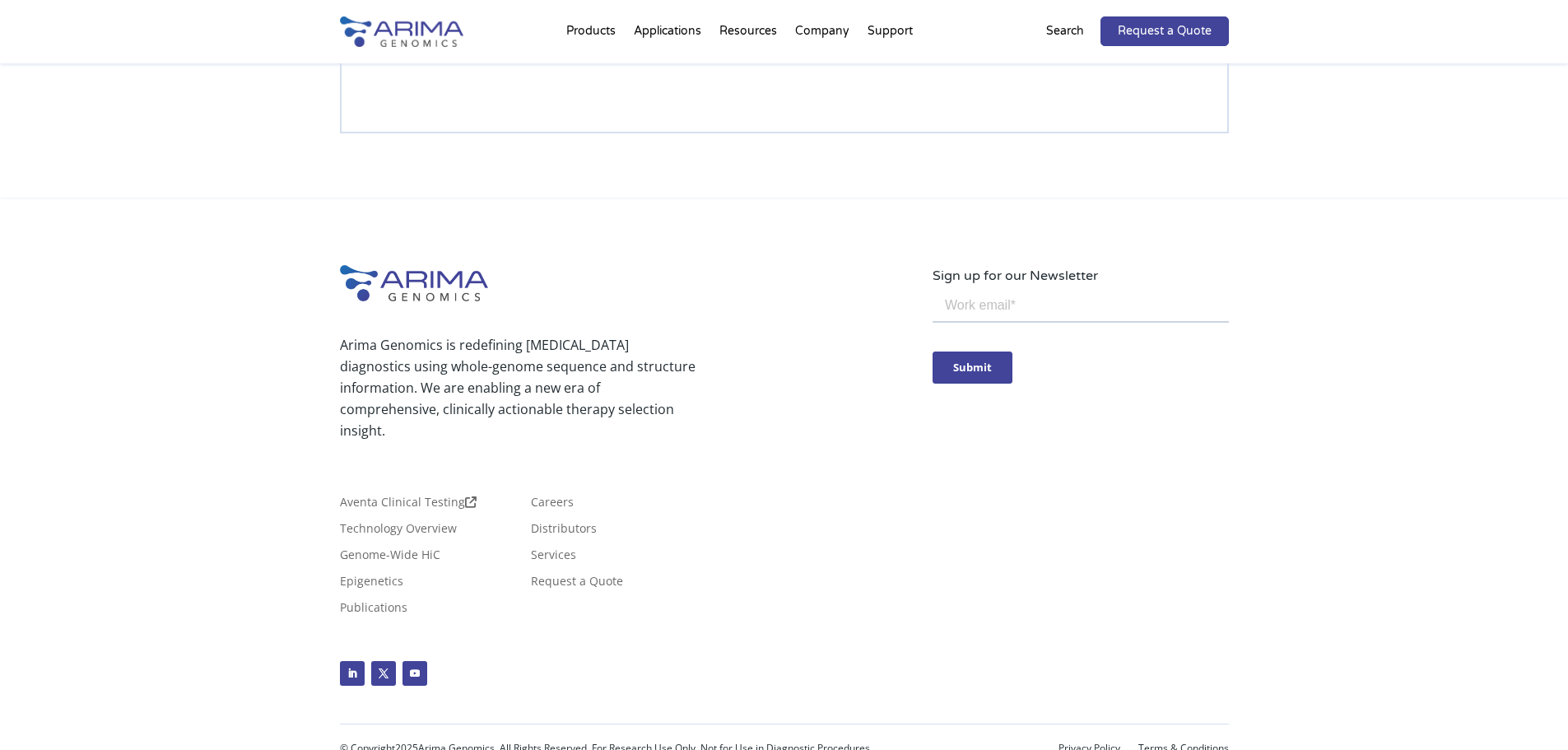
click at [1006, 552] on div "Arima Genomics is redefining cancer diagnostics using whole-genome sequence and…" at bounding box center [784, 489] width 889 height 449
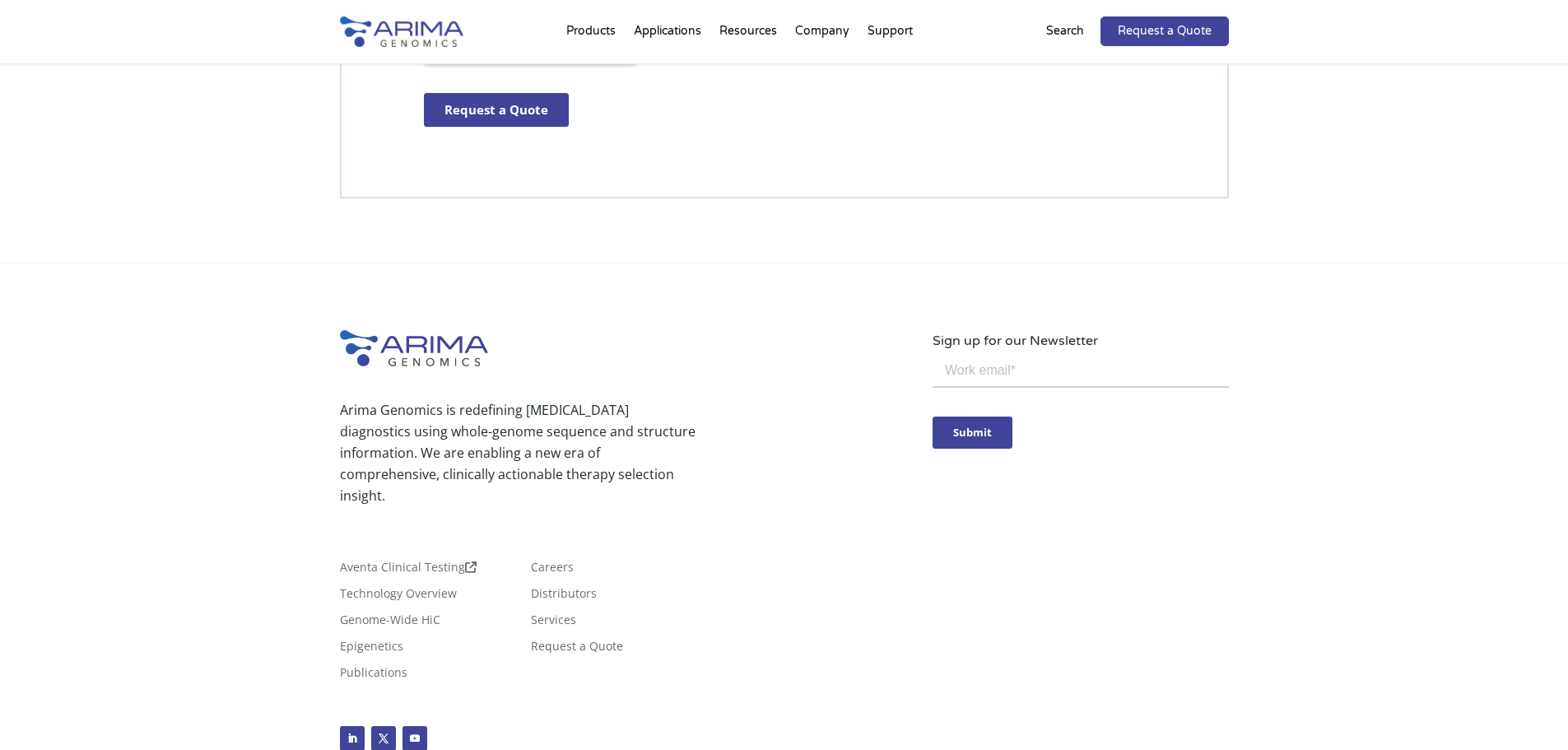
scroll to position [4788, 0]
click at [850, 609] on div "Aventa Clinical Testing Technology Overview Genome-Wide HiC Epigenetics Publica…" at bounding box center [636, 627] width 592 height 132
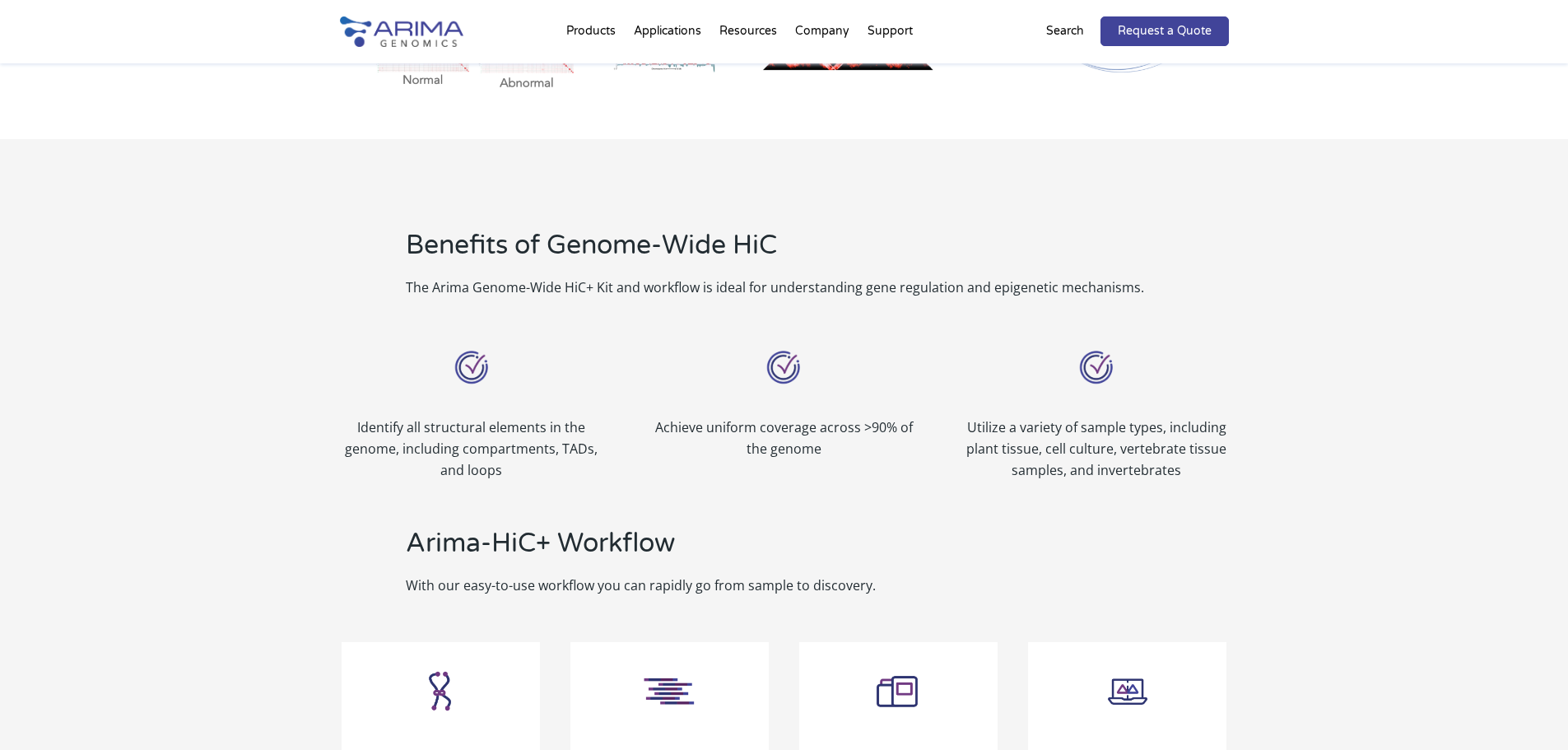
scroll to position [1035, 0]
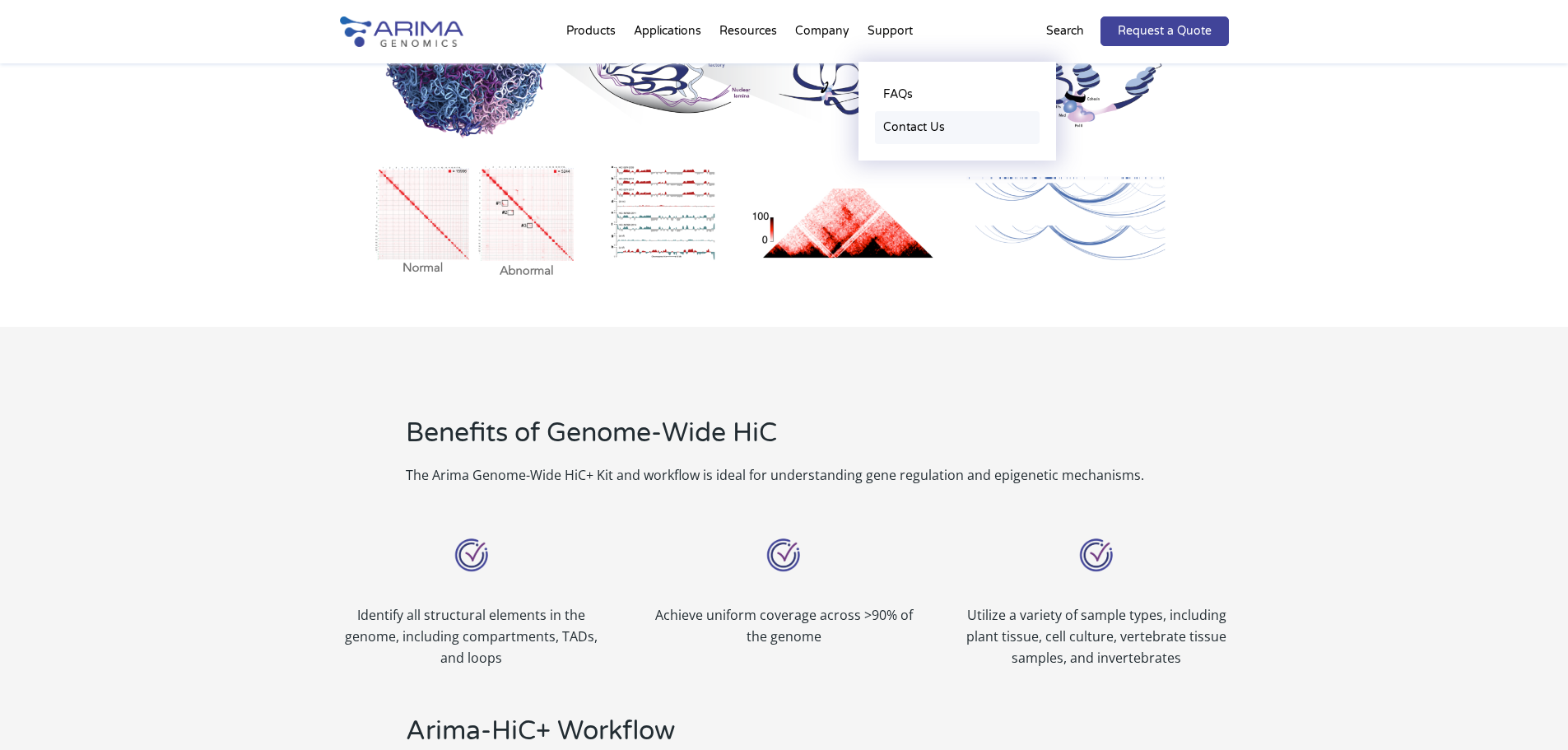
click at [920, 127] on link "Contact Us" at bounding box center [957, 127] width 165 height 33
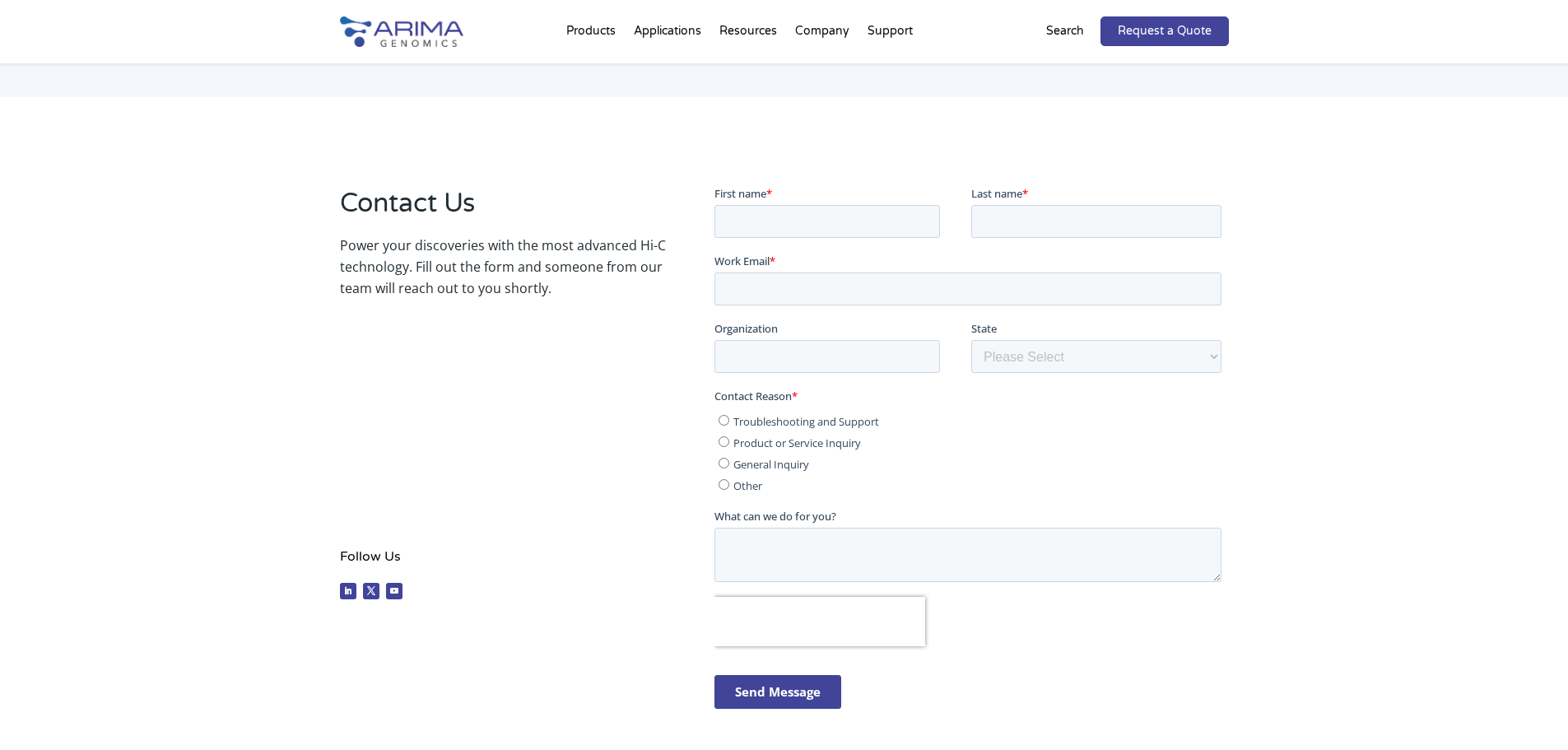
scroll to position [197, 0]
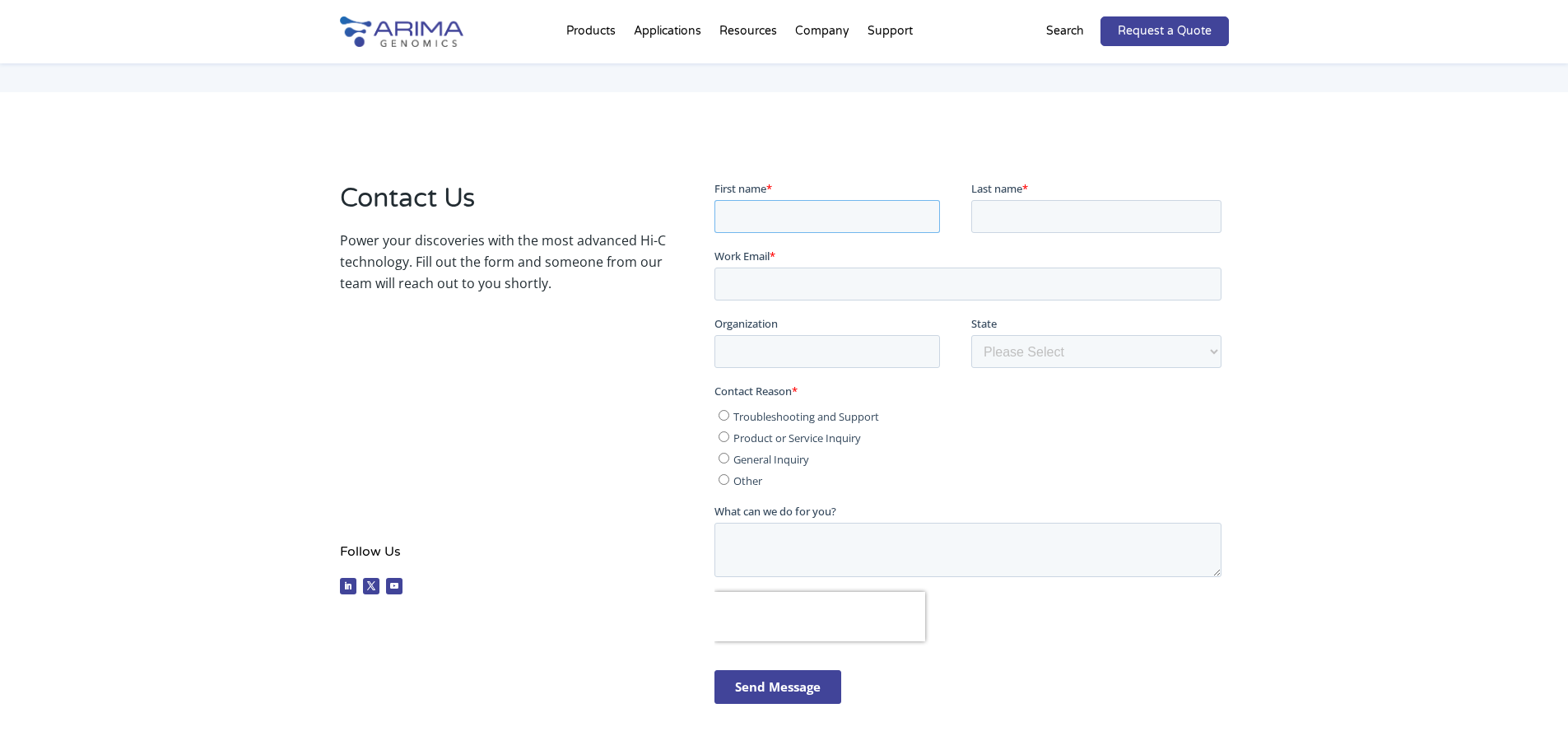
click at [768, 212] on input "First name *" at bounding box center [827, 215] width 225 height 33
type input "L"
type input "Jisun"
click at [1018, 216] on input "Last name *" at bounding box center [1096, 215] width 250 height 33
type input "[PERSON_NAME]"
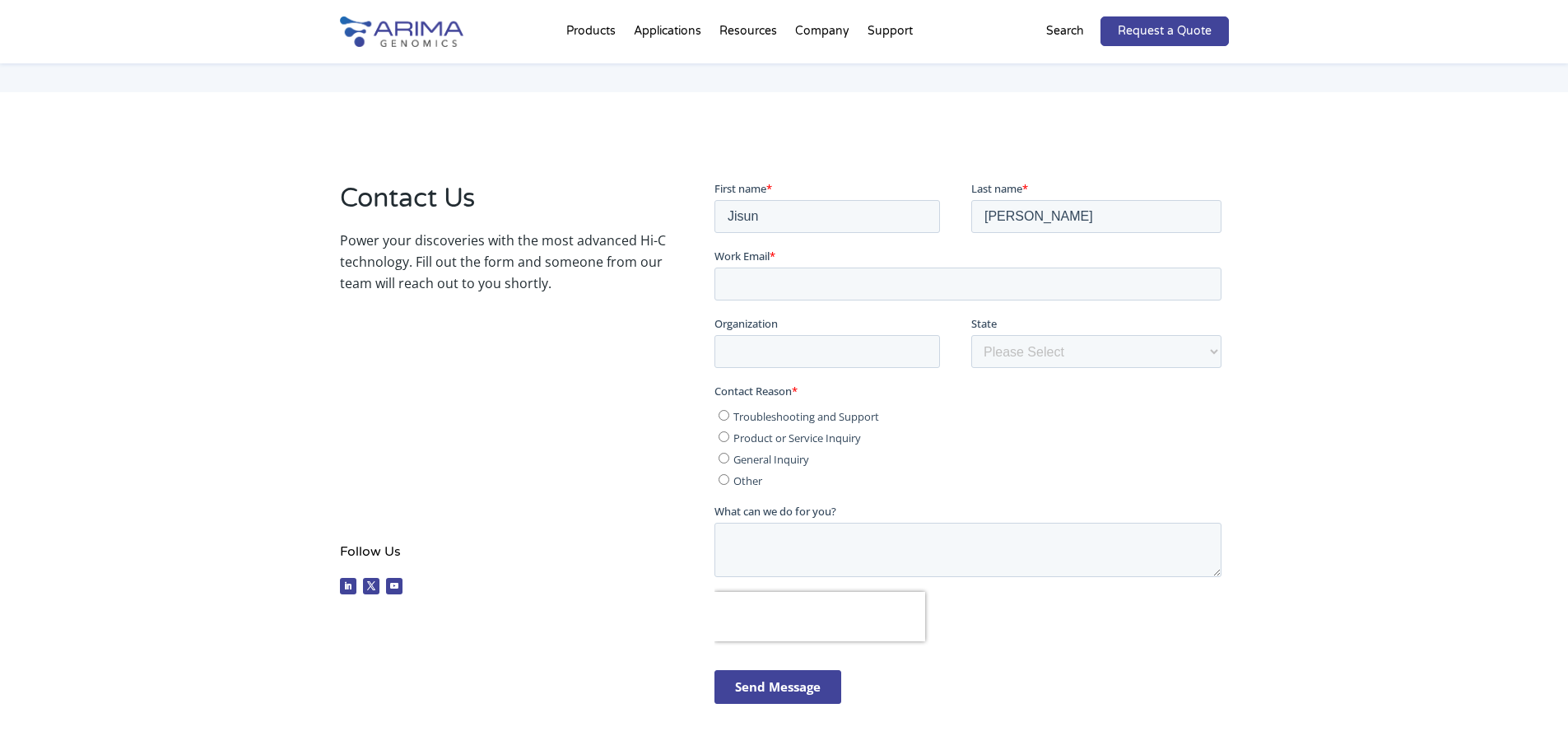
click at [865, 304] on fieldset "Work Email *" at bounding box center [971, 280] width 514 height 68
click at [863, 275] on input "Work Email *" at bounding box center [967, 283] width 507 height 33
click at [986, 289] on input "Work Email *" at bounding box center [967, 283] width 507 height 33
paste input "[EMAIL_ADDRESS][DOMAIN_NAME]"
type input "[EMAIL_ADDRESS][DOMAIN_NAME]"
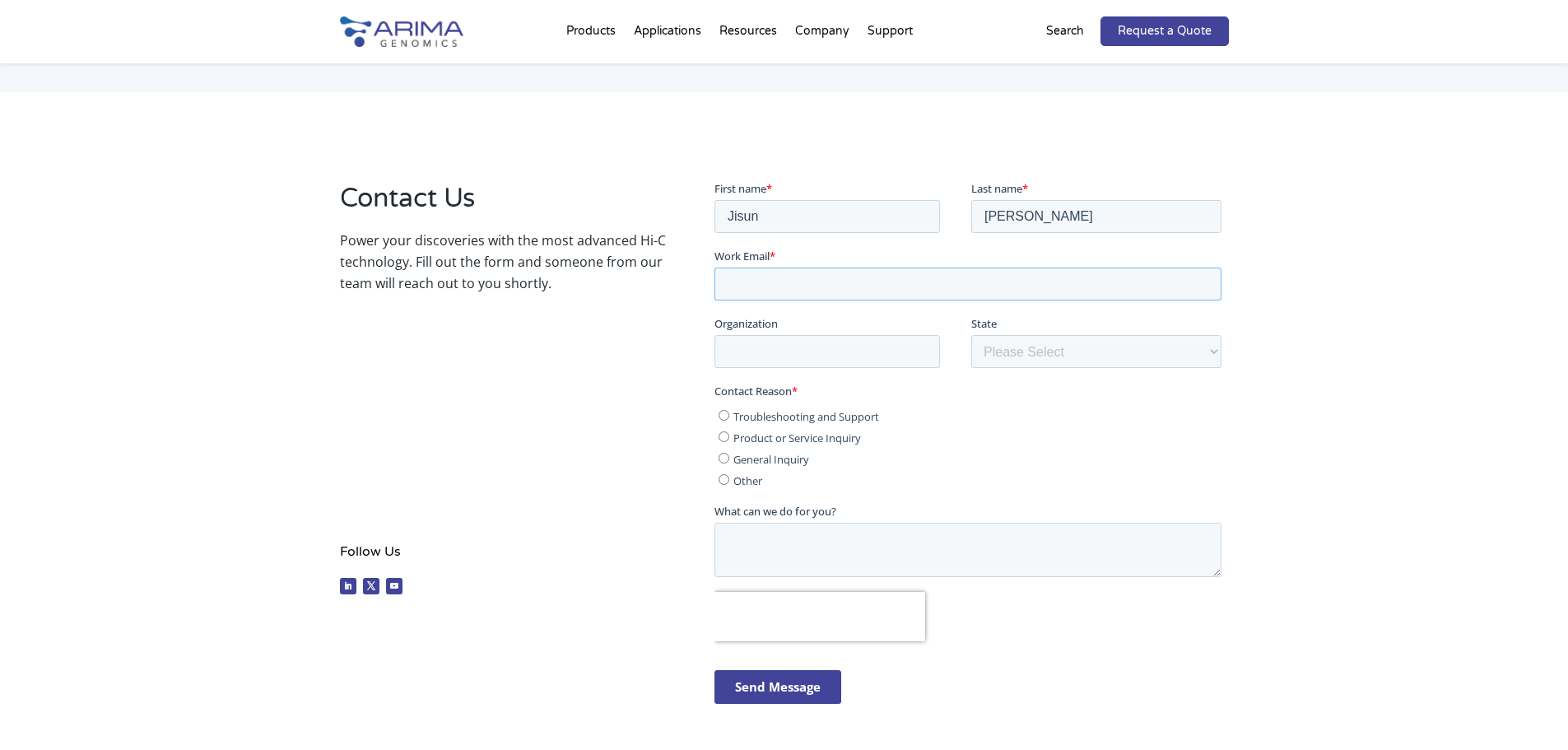
paste input "[EMAIL_ADDRESS][DOMAIN_NAME]"
type input "[EMAIL_ADDRESS][DOMAIN_NAME]"
click at [1032, 343] on select "Please Select Other/Non-US [US_STATE] [US_STATE] [US_STATE] [US_STATE] [US_STAT…" at bounding box center [1096, 351] width 250 height 33
drag, startPoint x: 1150, startPoint y: 415, endPoint x: 870, endPoint y: 395, distance: 280.7
click at [1147, 415] on label "Troubleshooting and Support" at bounding box center [970, 415] width 503 height 16
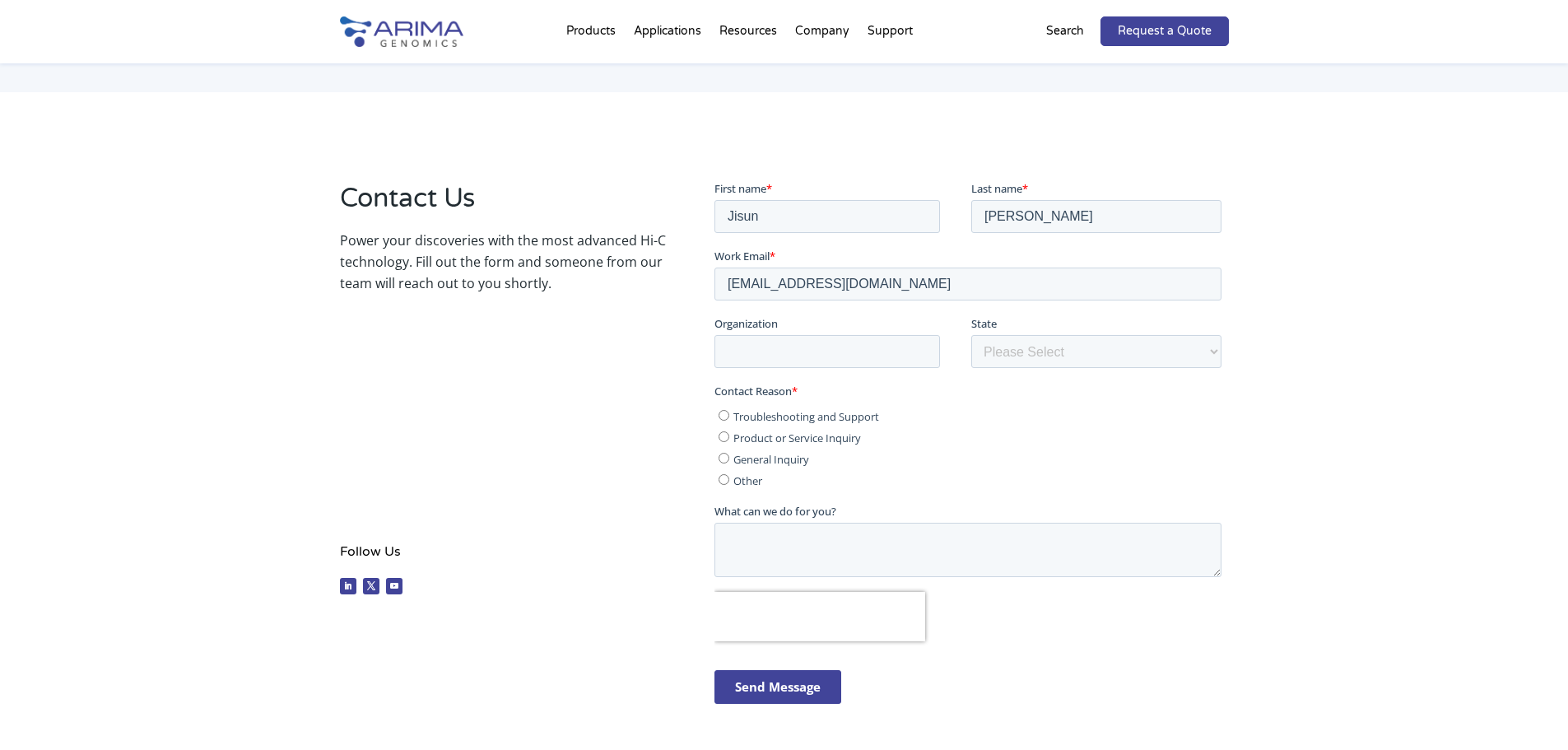
click at [729, 415] on input "Troubleshooting and Support" at bounding box center [724, 415] width 11 height 11
radio input "true"
click at [806, 351] on input "Organization" at bounding box center [827, 351] width 225 height 33
click at [1068, 353] on select "Please Select Other/Non-US [US_STATE] [US_STATE] [US_STATE] [US_STATE] [US_STAT…" at bounding box center [1096, 351] width 250 height 33
select select "Other/Non-US"
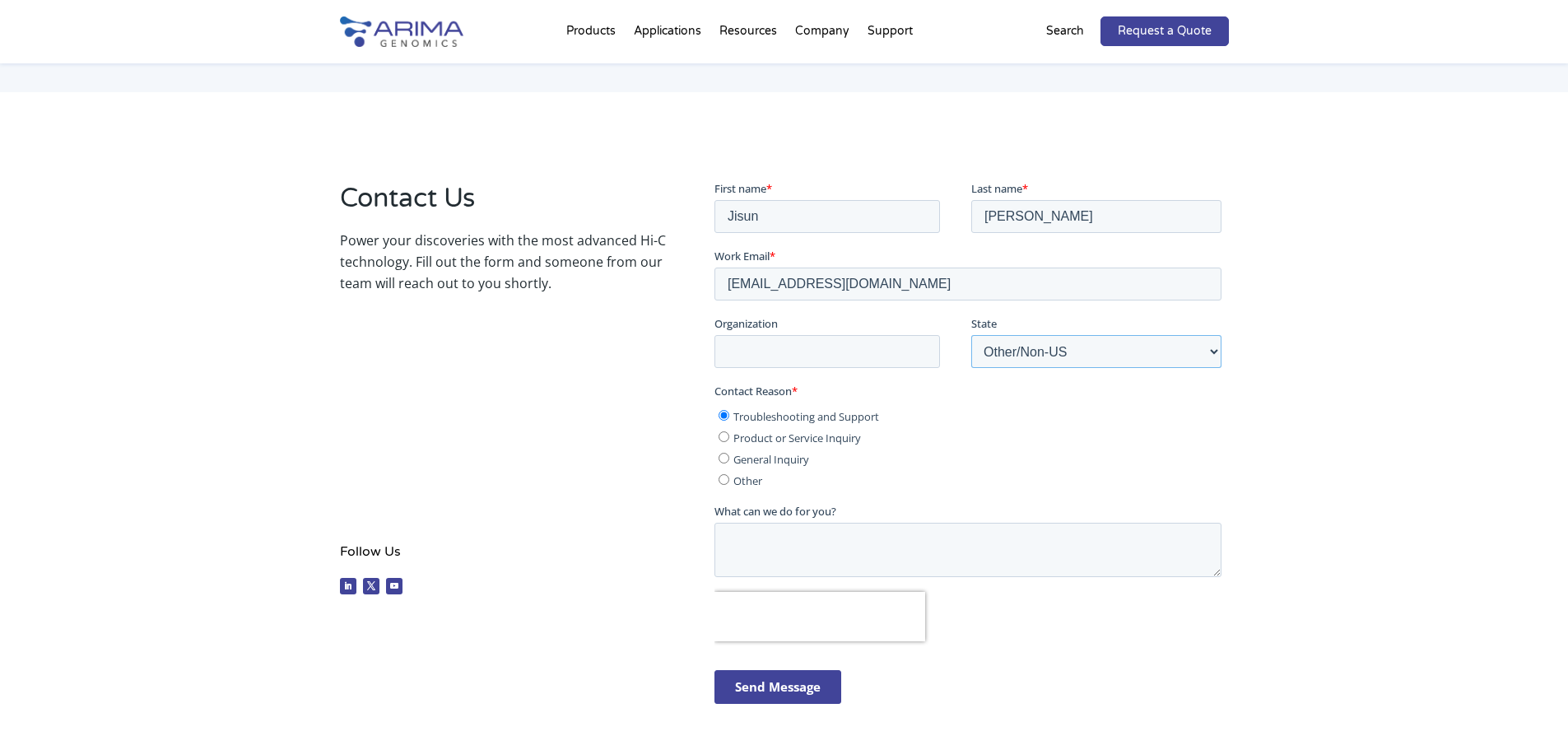
click at [971, 334] on select "Please Select Other/Non-US [US_STATE] [US_STATE] [US_STATE] [US_STATE] [US_STAT…" at bounding box center [1096, 351] width 250 height 33
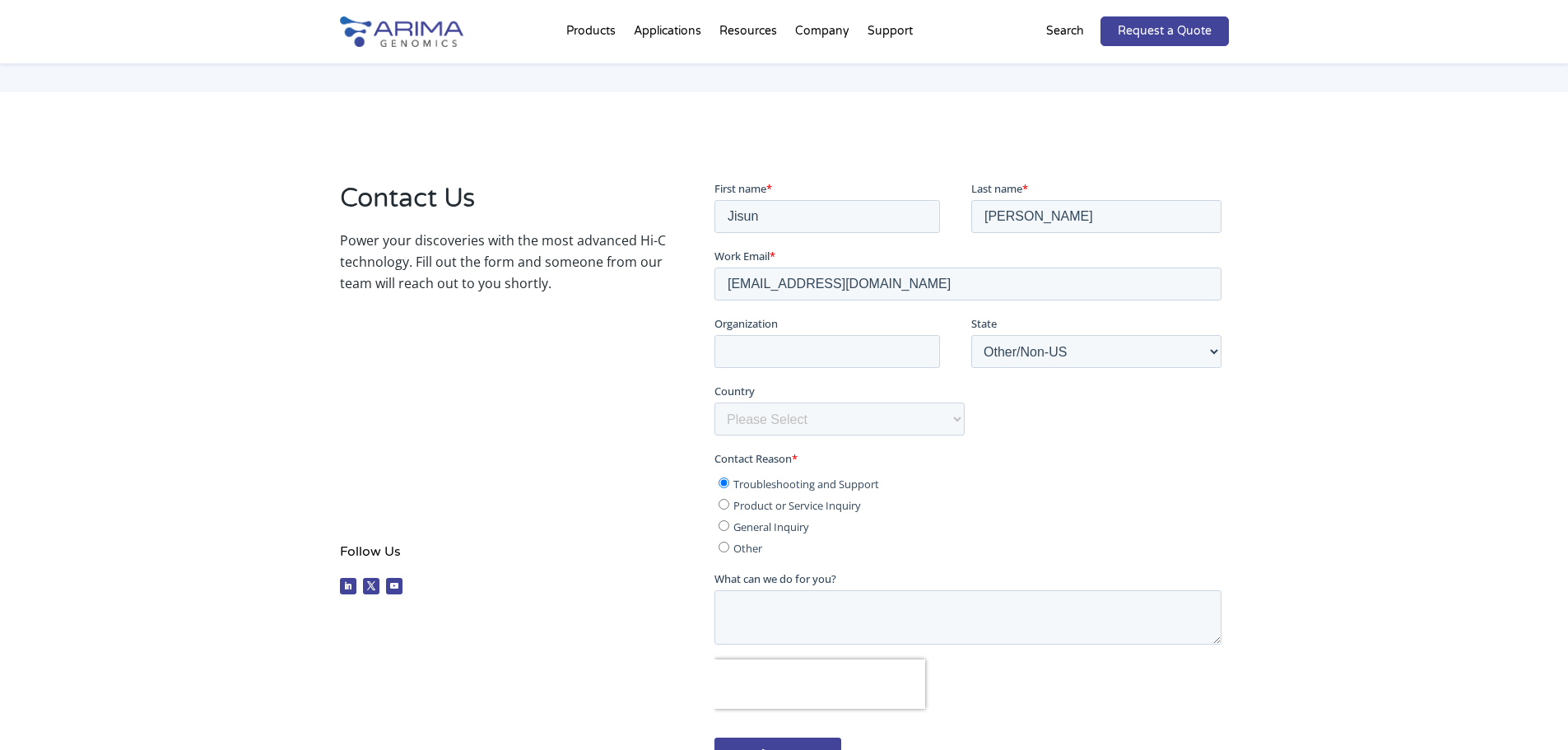
click at [1411, 320] on div "Contact Us Power your discoveries with the most advanced Hi-C technology. Fill …" at bounding box center [784, 489] width 1568 height 796
click at [867, 422] on select "Please Select [GEOGRAPHIC_DATA] [GEOGRAPHIC_DATA] [GEOGRAPHIC_DATA] [GEOGRAPHIC…" at bounding box center [839, 417] width 250 height 33
select select "[GEOGRAPHIC_DATA]"
click at [714, 401] on select "Please Select [GEOGRAPHIC_DATA] [GEOGRAPHIC_DATA] [GEOGRAPHIC_DATA] [GEOGRAPHIC…" at bounding box center [839, 417] width 250 height 33
click at [1384, 216] on div "Contact Us Power your discoveries with the most advanced Hi-C technology. Fill …" at bounding box center [784, 489] width 1568 height 796
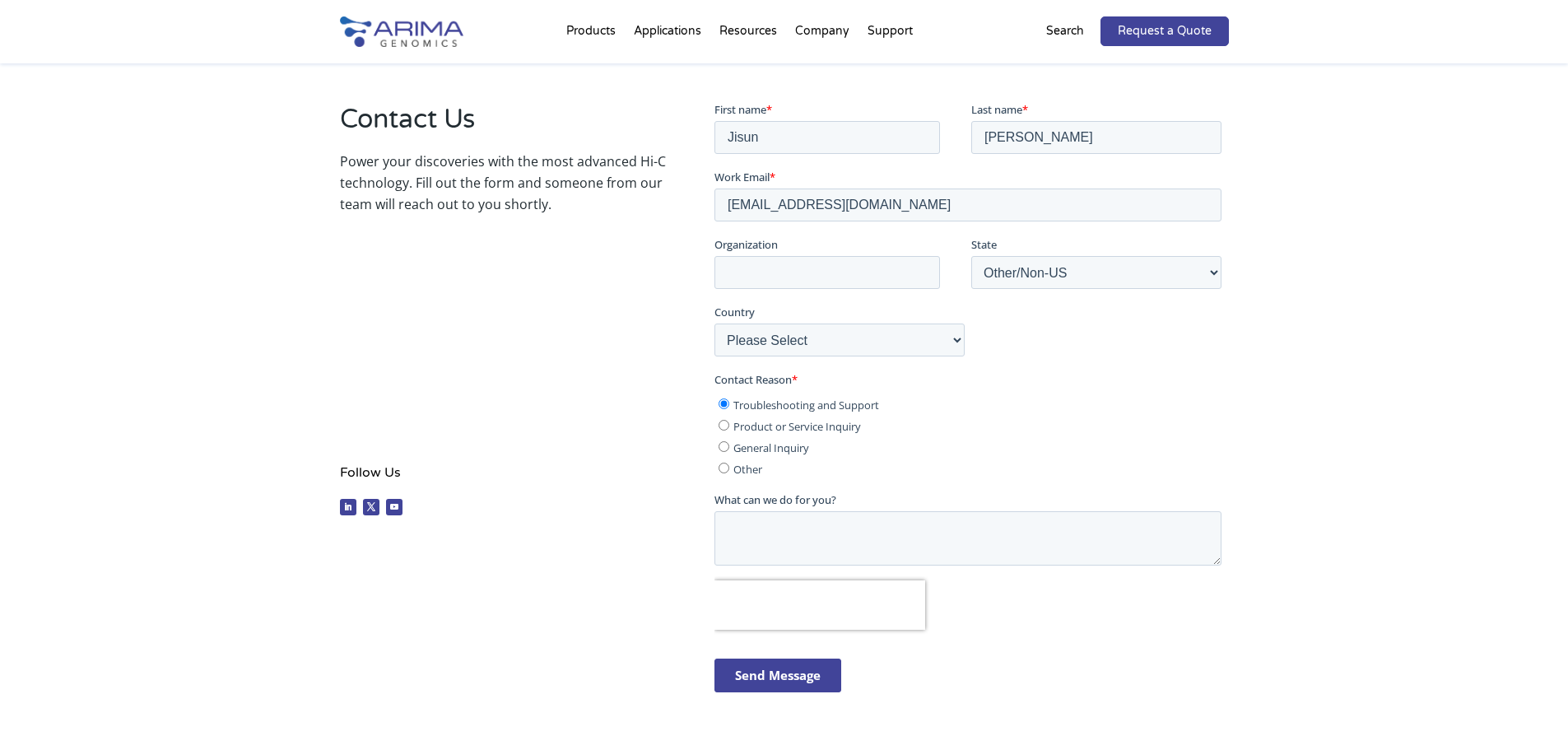
scroll to position [362, 0]
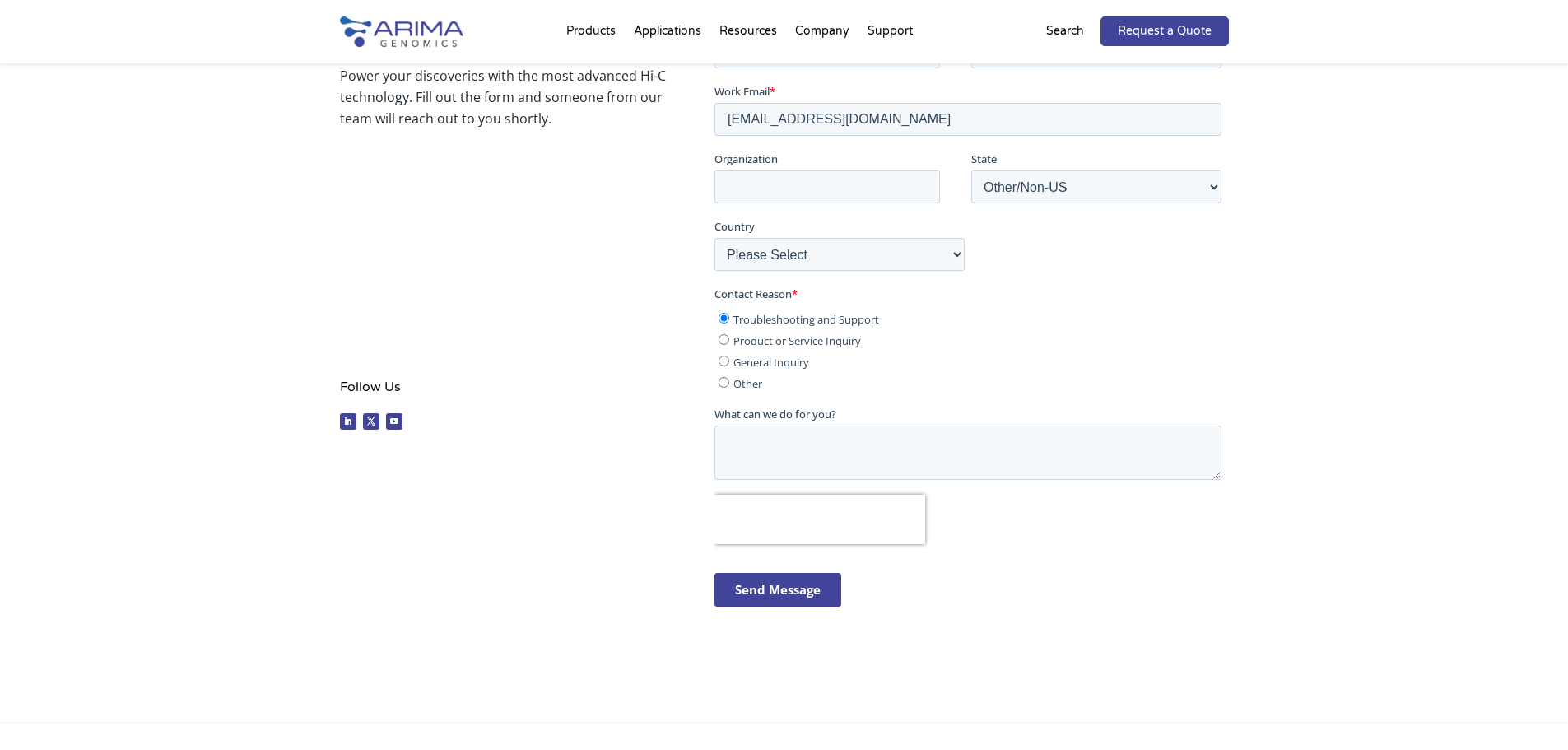
click at [727, 341] on input "Product or Service Inquiry" at bounding box center [724, 339] width 11 height 11
radio input "true"
click at [722, 359] on input "General Inquiry" at bounding box center [724, 360] width 11 height 11
radio input "true"
click at [794, 447] on textarea "What can we do for you?" at bounding box center [967, 452] width 507 height 54
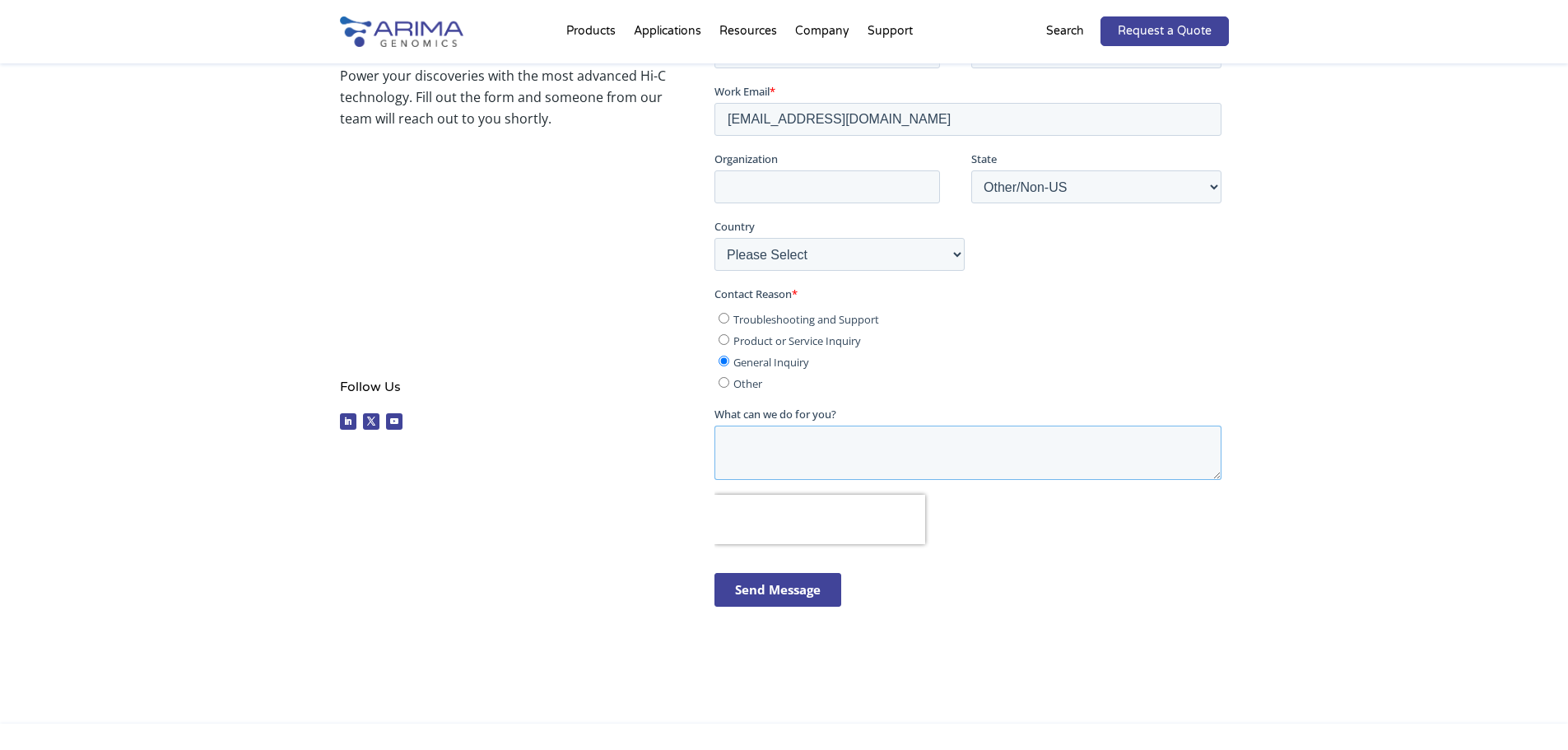
click at [839, 449] on textarea "What can we do for you?" at bounding box center [967, 452] width 507 height 54
click at [413, 250] on div "Contact Us Power your discoveries with the most advanced Hi-C technology. Fill …" at bounding box center [502, 226] width 326 height 422
click at [816, 433] on textarea "What can we do for you?" at bounding box center [967, 452] width 507 height 54
paste textarea "A101070 Arima-HiC+ for HiC and Library Prep (8 rxns) I would like to request an…"
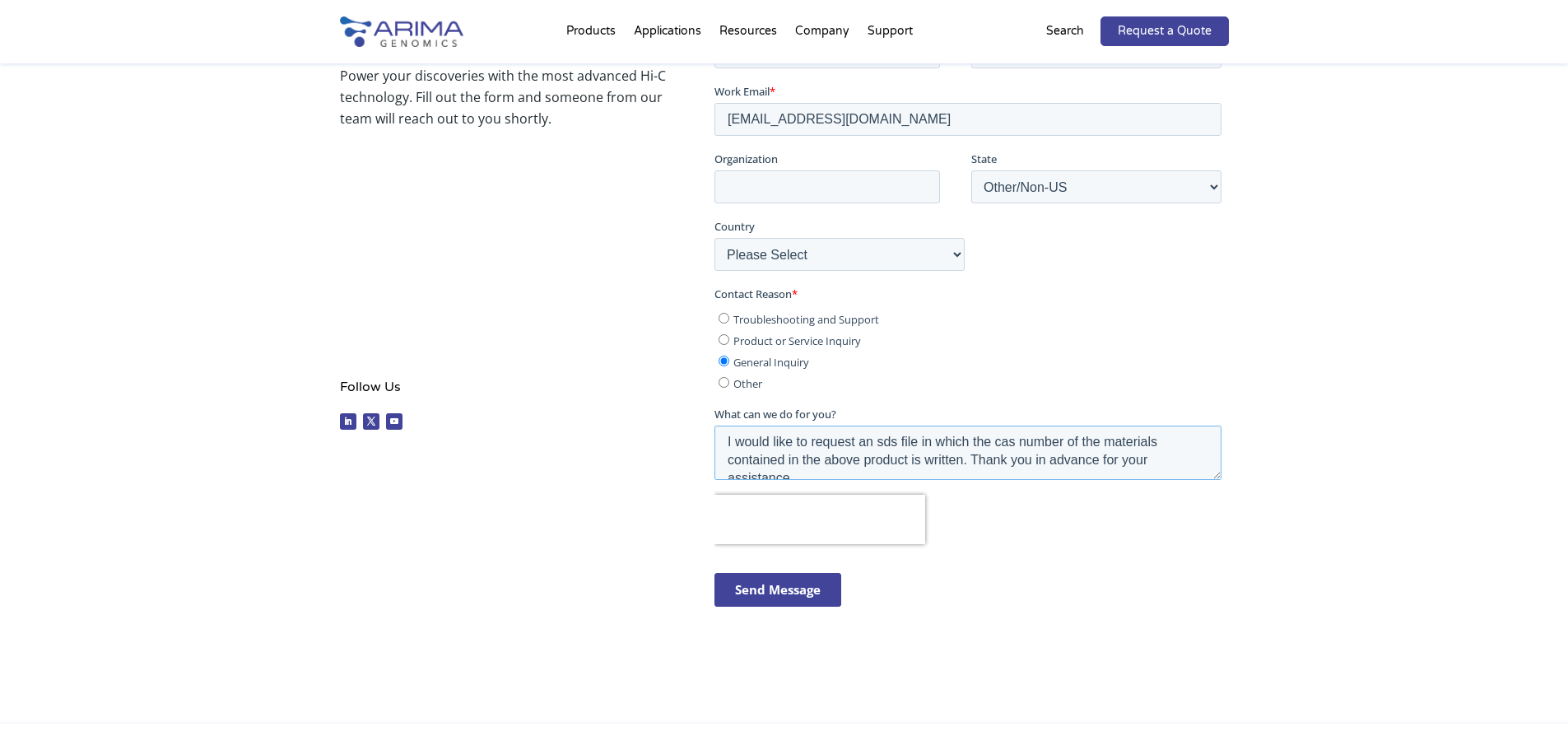
scroll to position [54, 0]
type textarea "A101070 Arima-HiC+ for HiC and Library Prep (8 rxns) I would like to request an…"
click at [739, 590] on input "Send Message" at bounding box center [777, 588] width 127 height 33
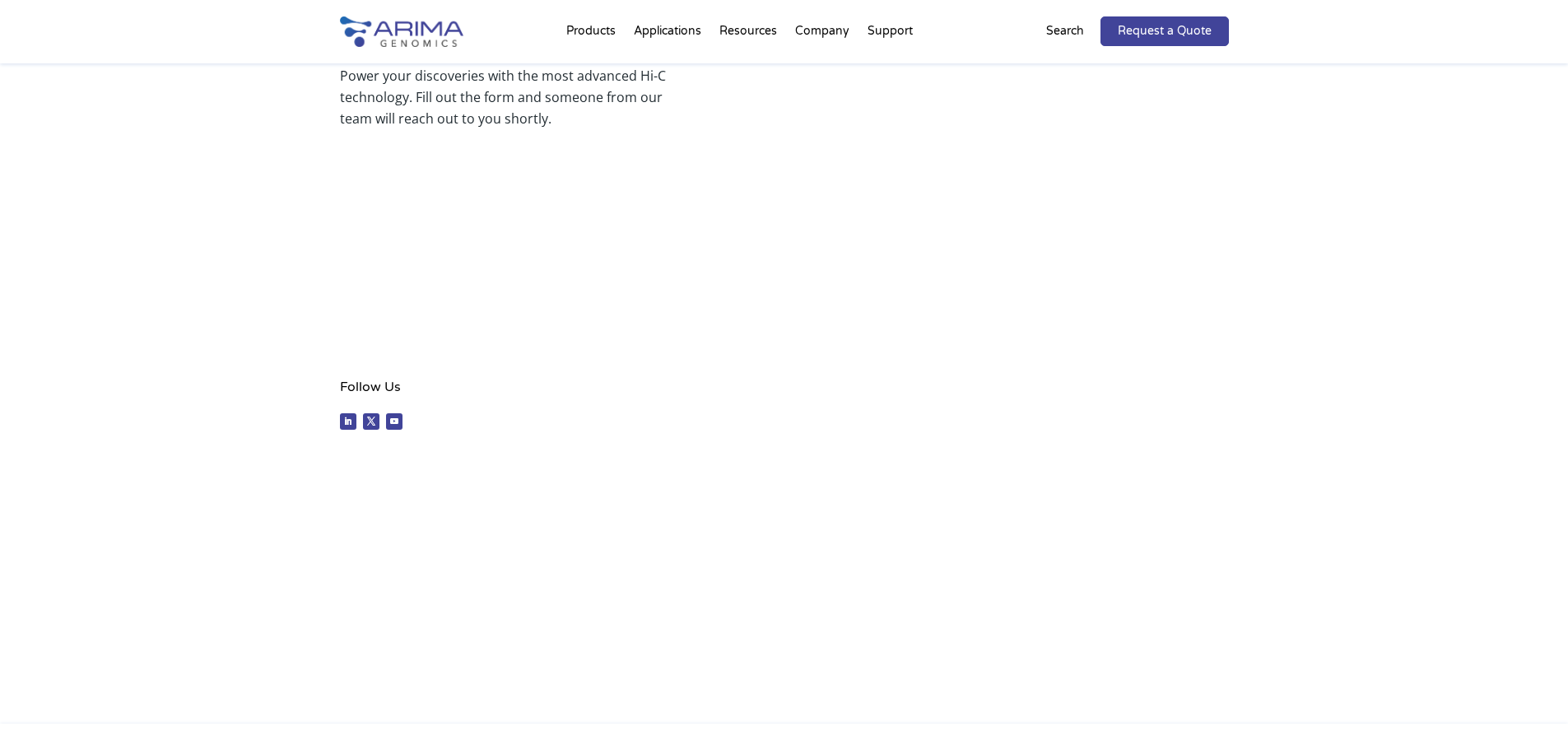
scroll to position [0, 0]
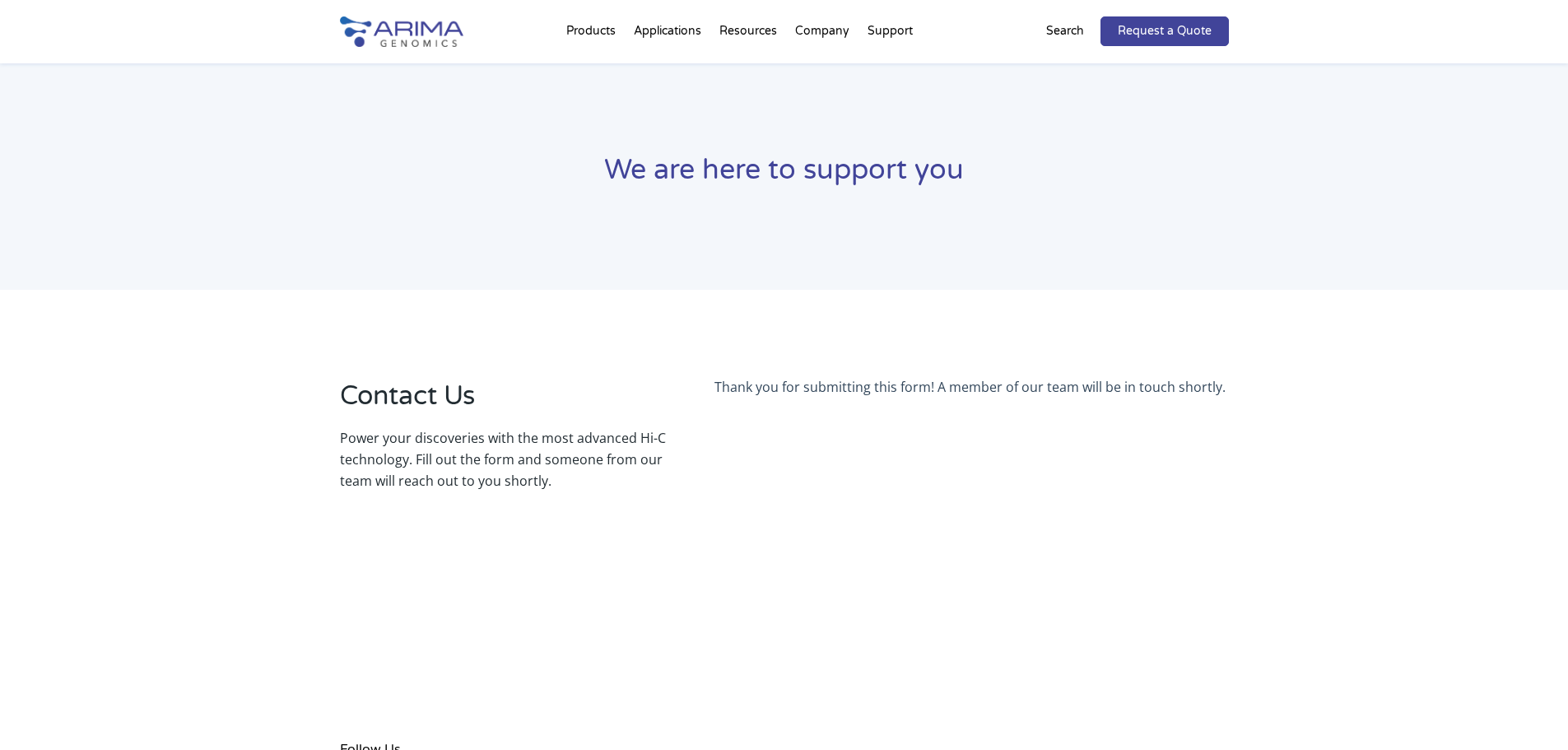
click at [740, 590] on body "Thank you for submitting this form! A member of our team will be in touch short…" at bounding box center [971, 680] width 514 height 607
